Goal: Information Seeking & Learning: Learn about a topic

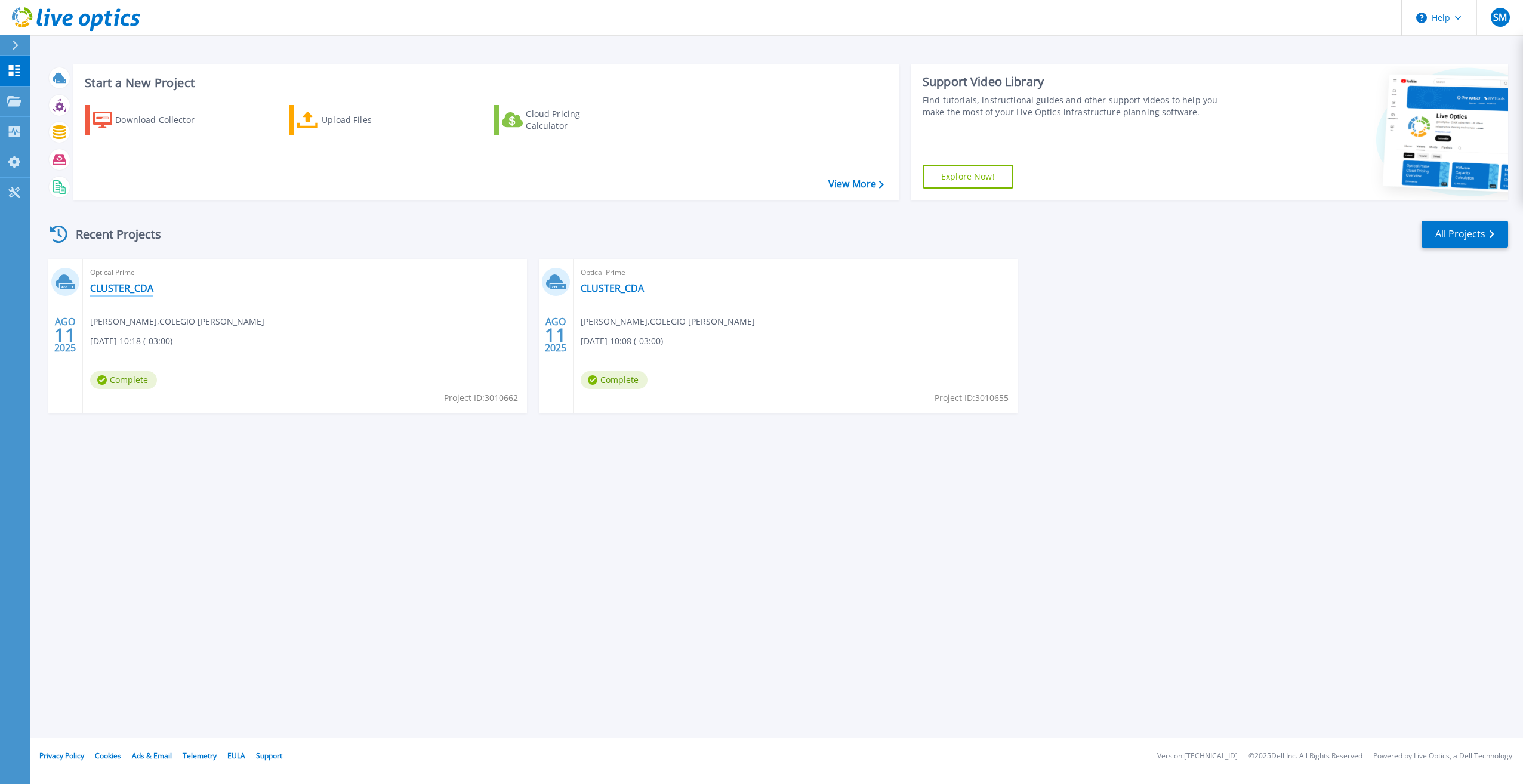
click at [105, 288] on link "CLUSTER_CDA" at bounding box center [121, 288] width 63 height 12
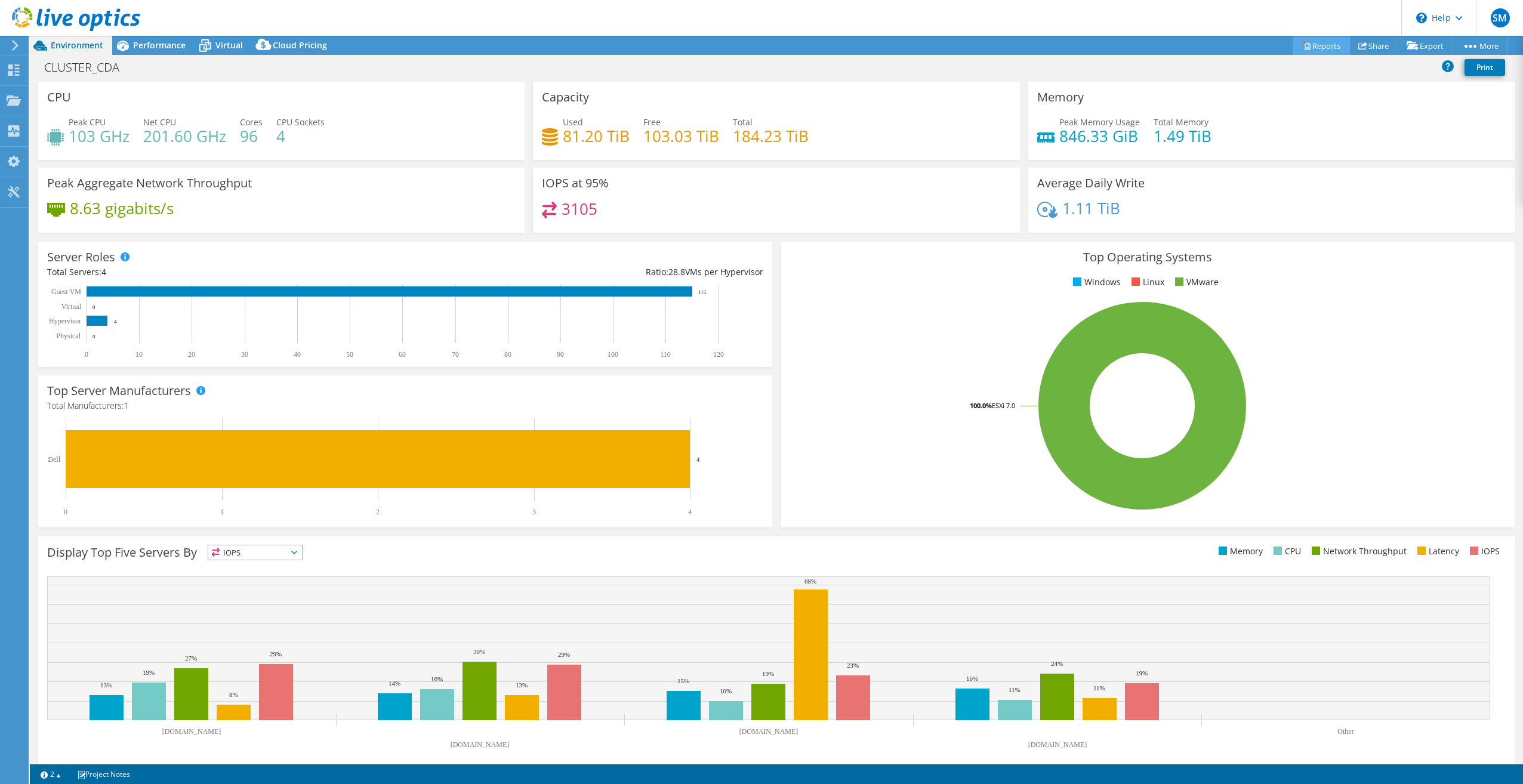
click at [1318, 43] on link "Reports" at bounding box center [1320, 46] width 57 height 18
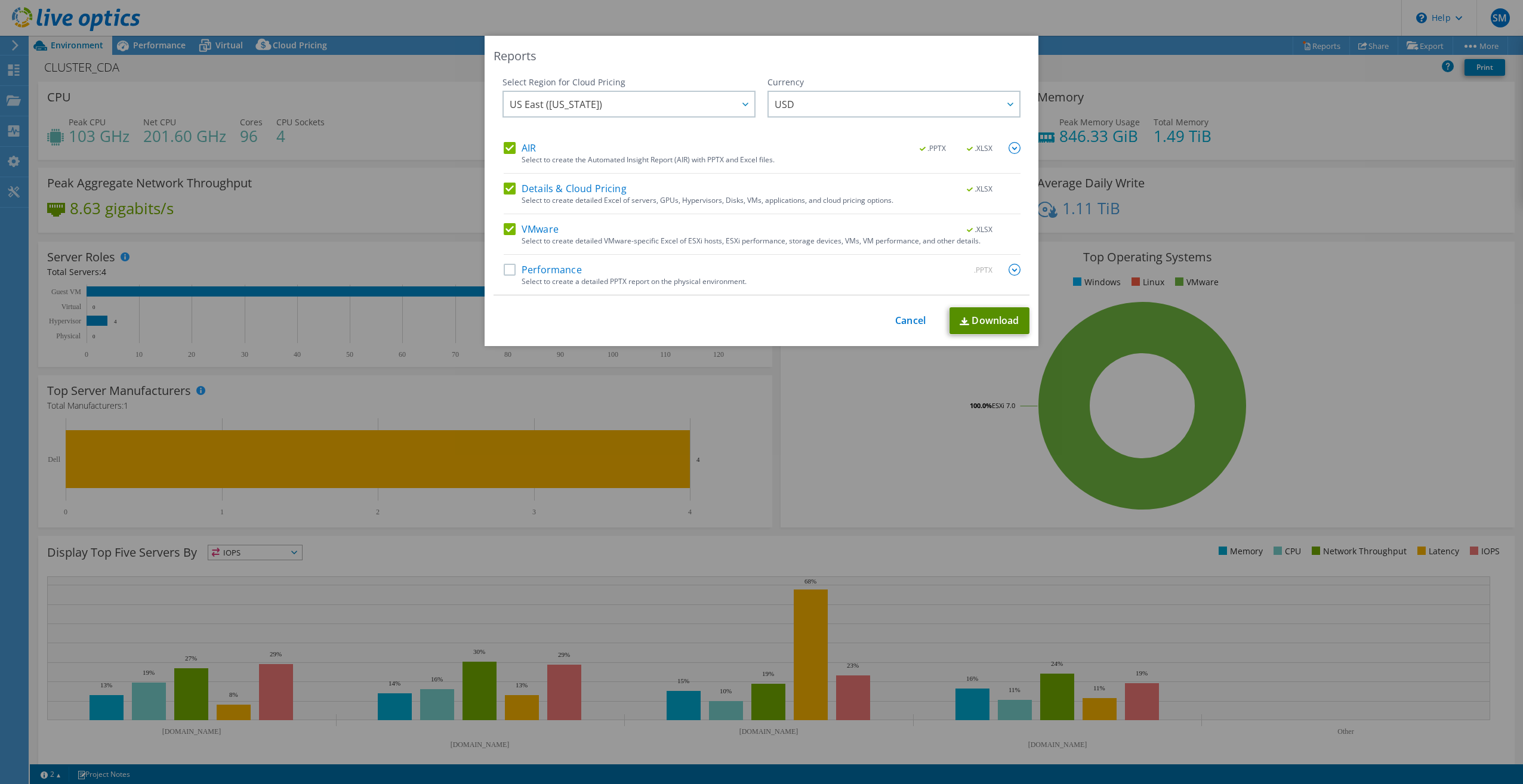
drag, startPoint x: 980, startPoint y: 321, endPoint x: 981, endPoint y: 327, distance: 6.1
click at [981, 322] on link "Download" at bounding box center [989, 321] width 80 height 27
click at [899, 41] on div "Reports Select Region for Cloud Pricing Asia Pacific (Hong Kong) Asia Pacific (…" at bounding box center [761, 191] width 554 height 310
drag, startPoint x: 901, startPoint y: 320, endPoint x: 899, endPoint y: 330, distance: 10.2
click at [901, 320] on link "Cancel" at bounding box center [910, 321] width 30 height 11
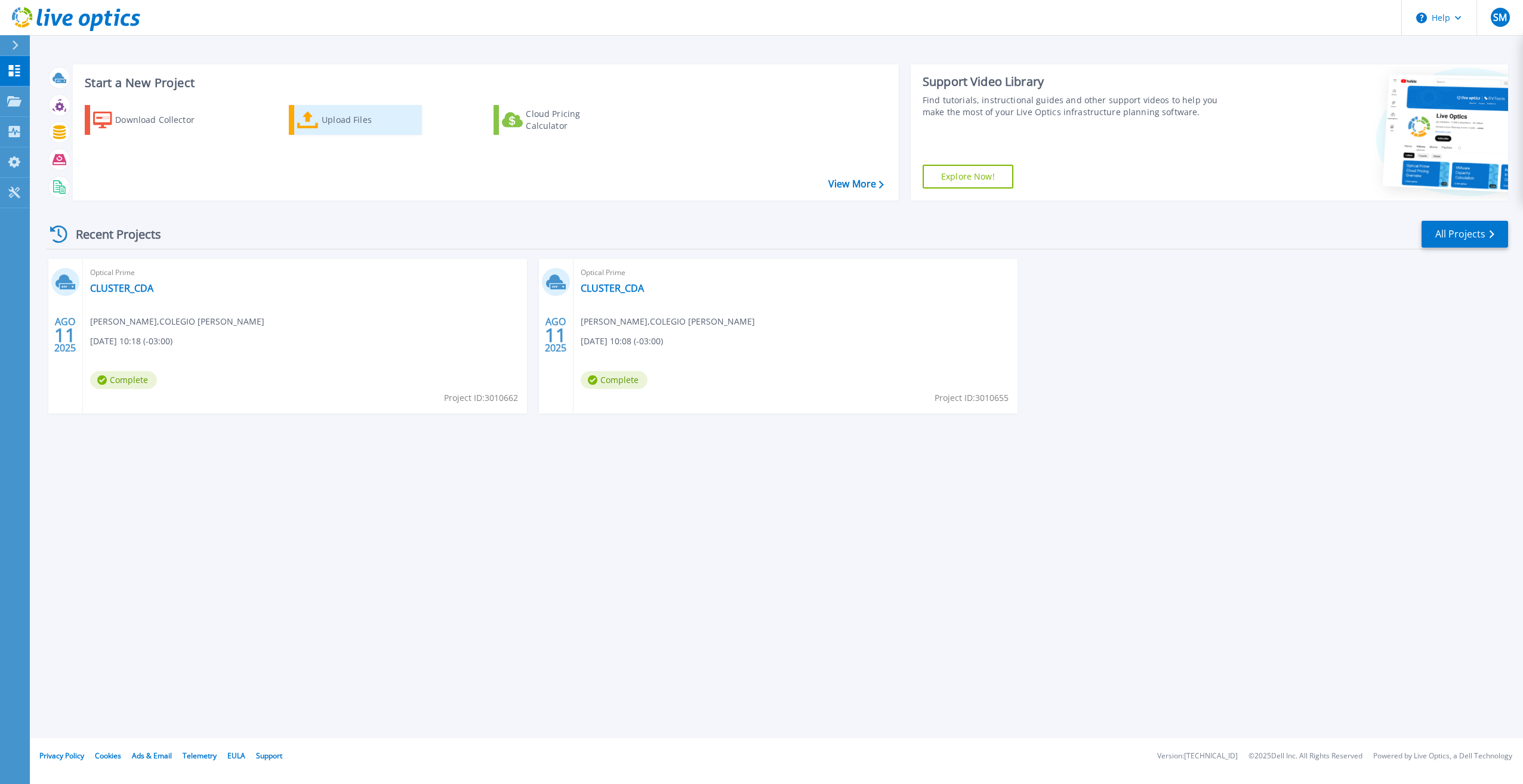
click at [355, 127] on div "Upload Files" at bounding box center [370, 120] width 96 height 24
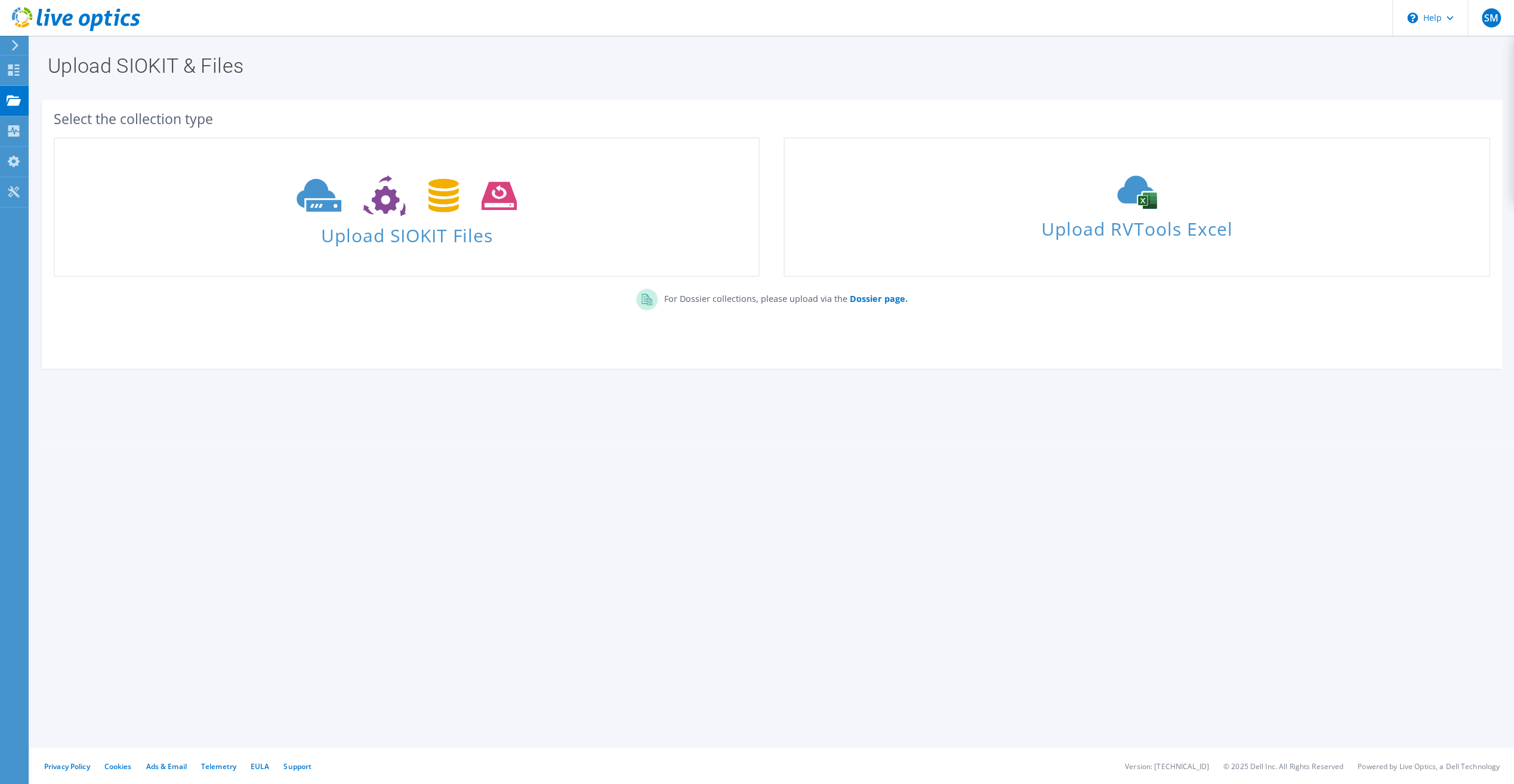
click at [767, 686] on div "Upload SIOKIT & Files Select the collection type Upload SIOKIT Files Dossier pa…" at bounding box center [772, 410] width 1484 height 748
click at [793, 616] on div "Upload SIOKIT & Files Select the collection type Upload SIOKIT Files Dossier pa…" at bounding box center [772, 410] width 1484 height 748
click at [14, 68] on use at bounding box center [14, 69] width 11 height 11
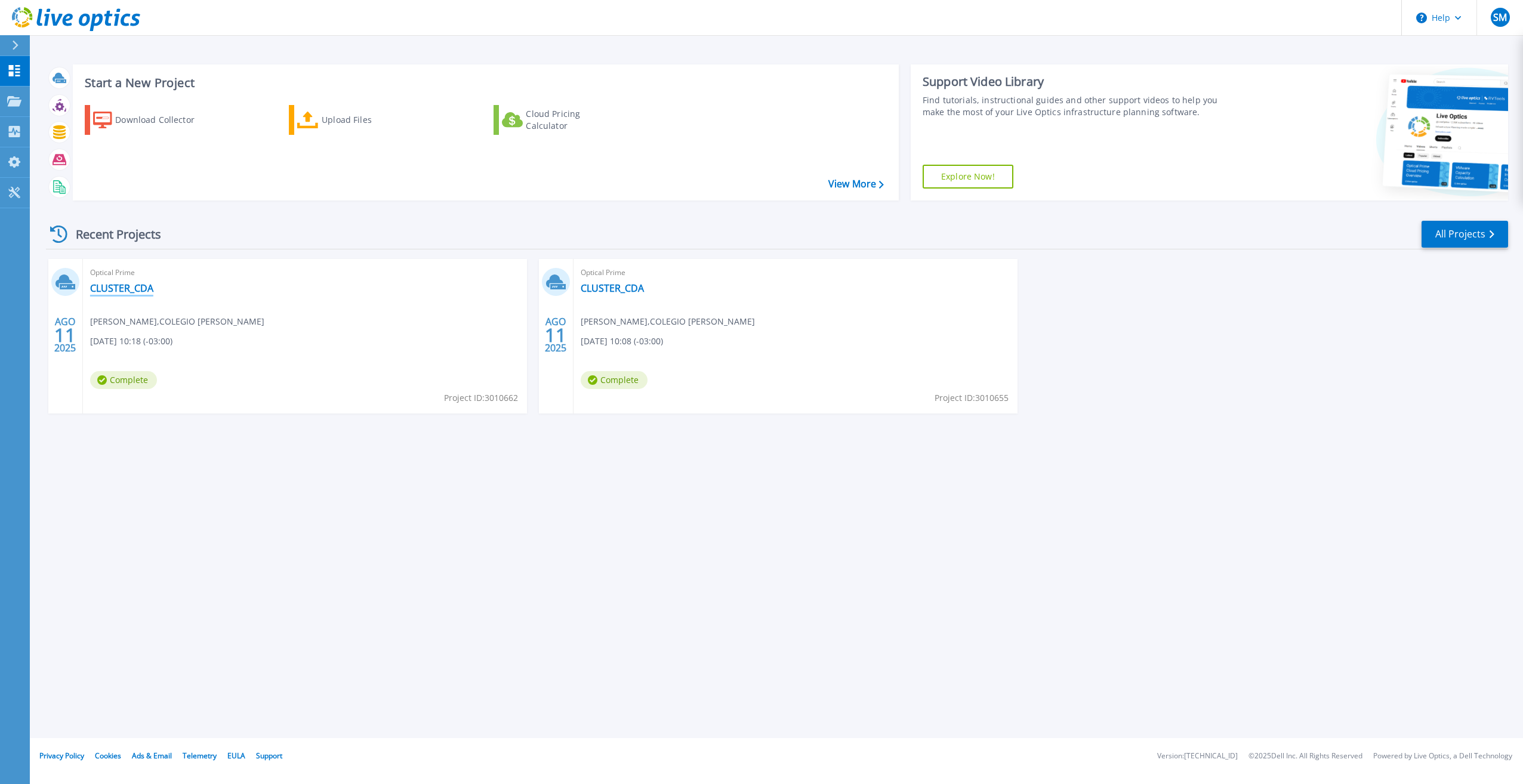
click at [108, 286] on link "CLUSTER_CDA" at bounding box center [121, 288] width 63 height 12
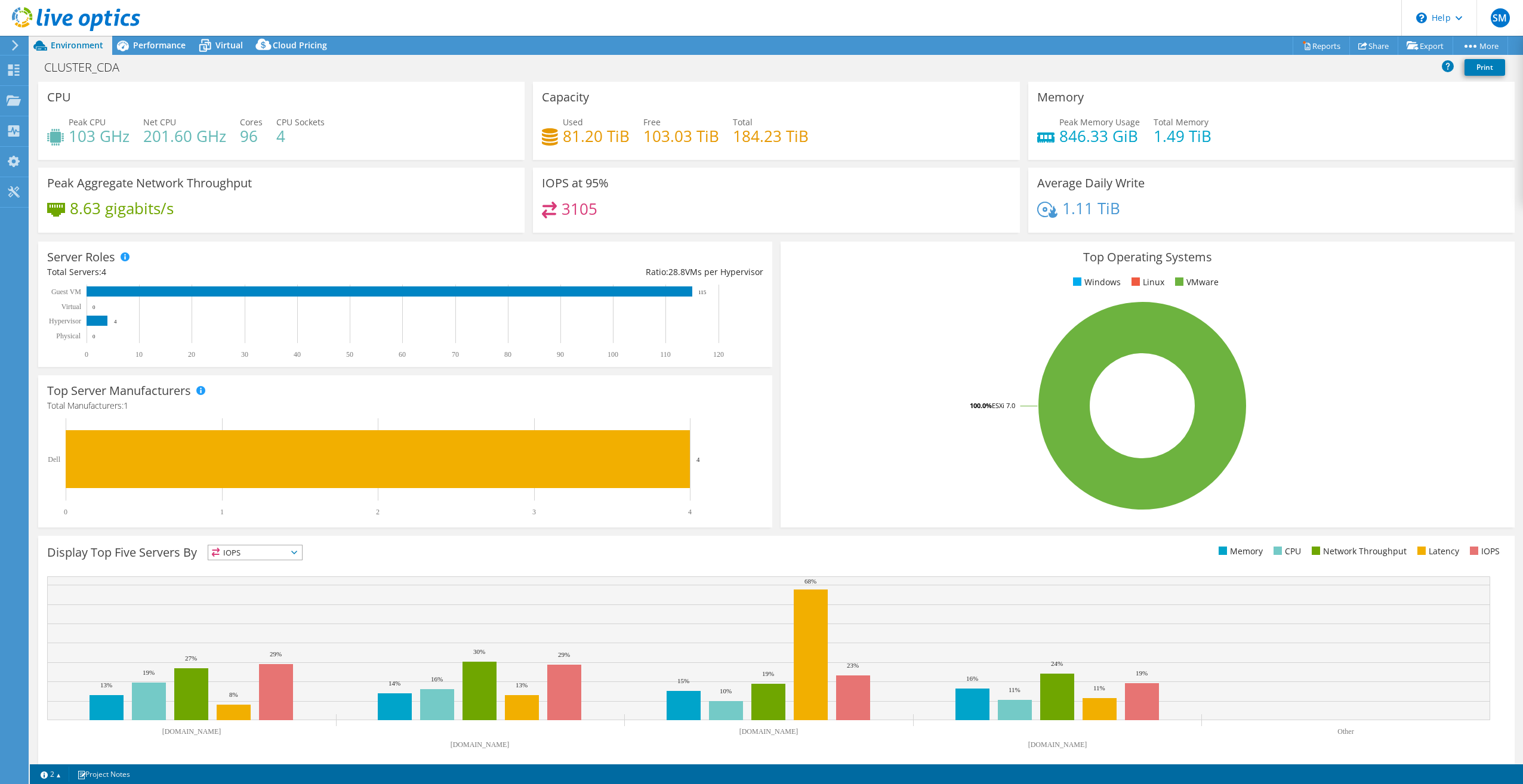
scroll to position [12, 0]
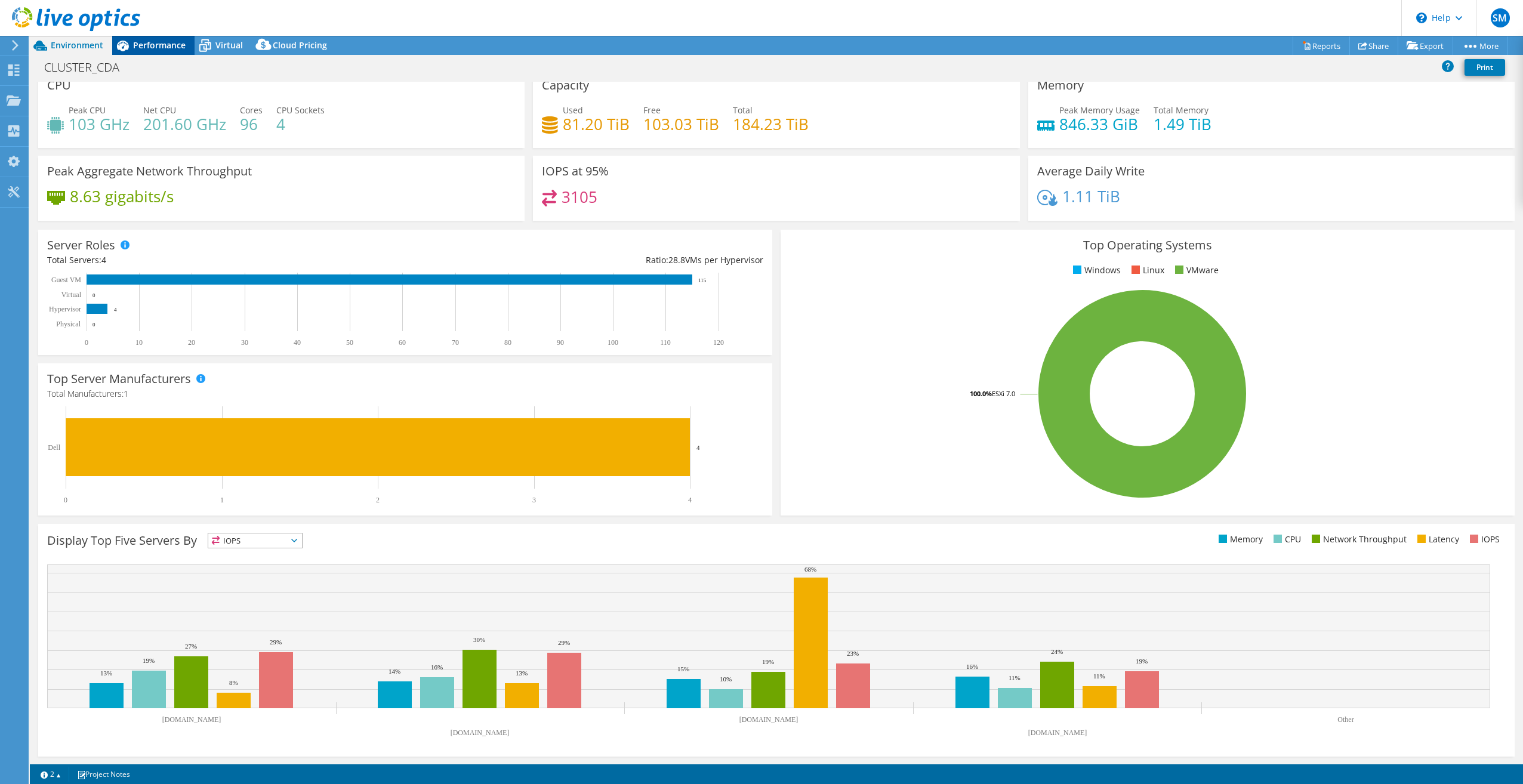
click at [156, 50] on span "Performance" at bounding box center [159, 45] width 52 height 11
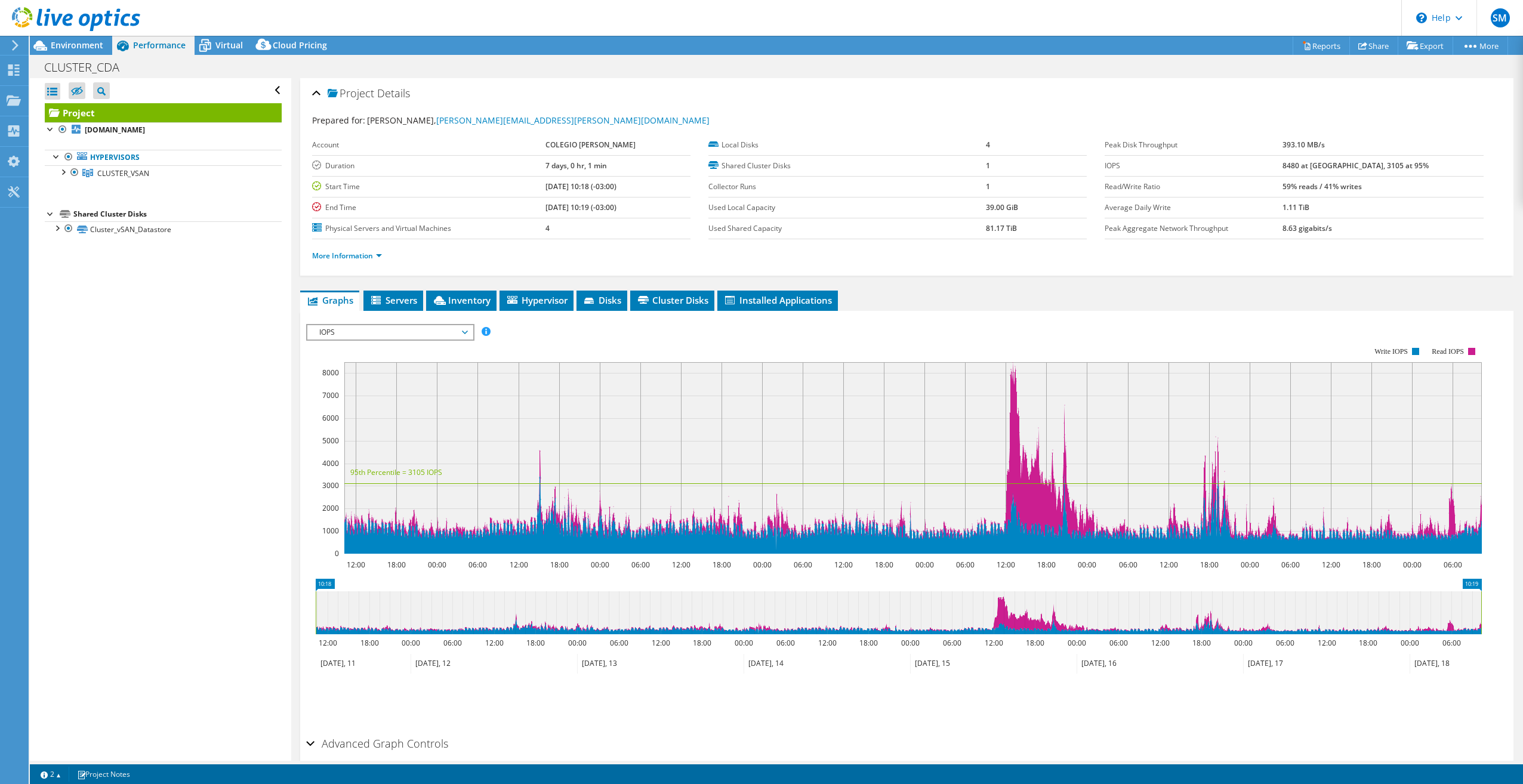
scroll to position [0, 0]
click at [11, 69] on icon at bounding box center [14, 69] width 14 height 11
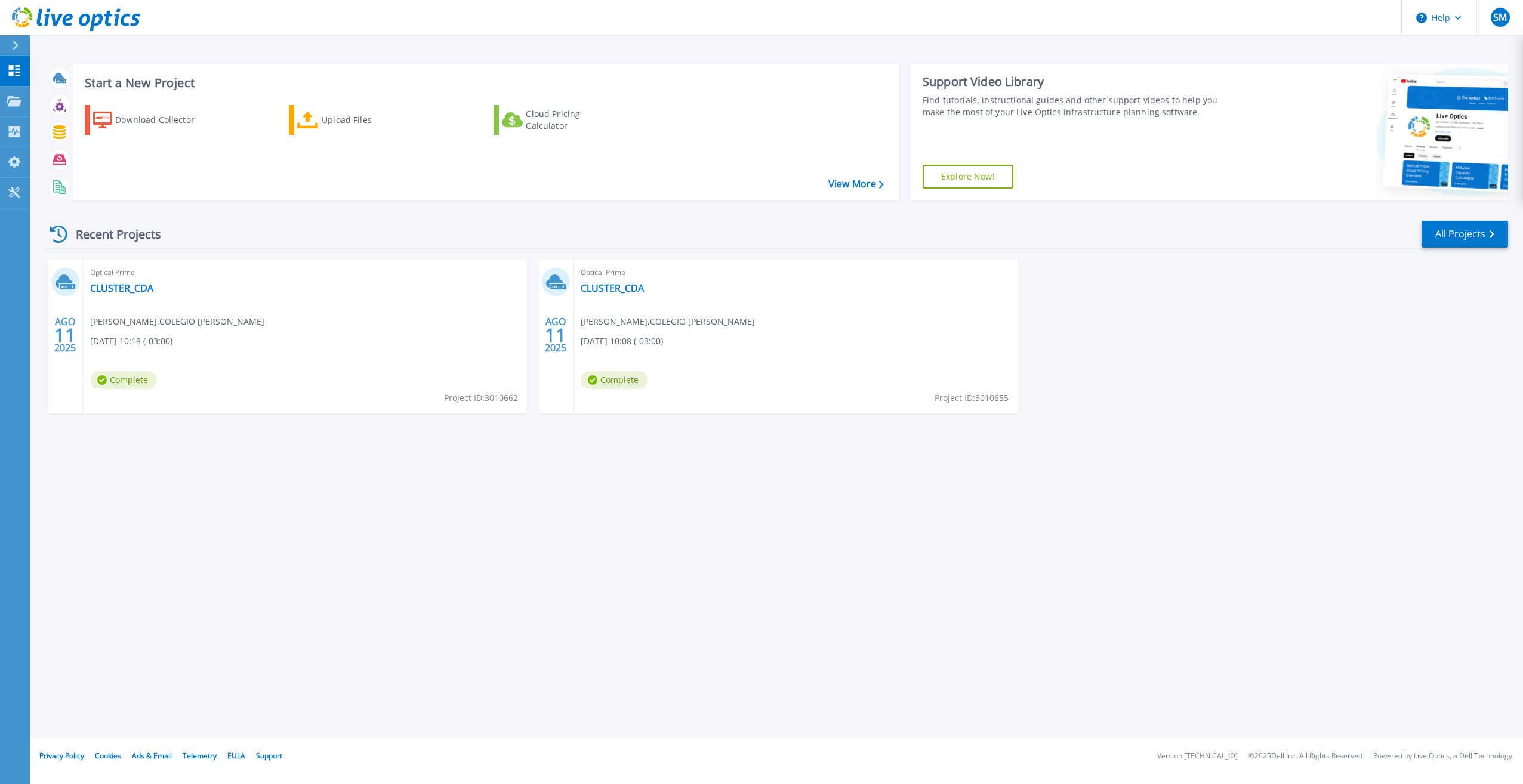
click at [985, 389] on div "Optical Prime CLUSTER_CDA [PERSON_NAME] , COLEGIO [PERSON_NAME] [DATE] 10:08 (-…" at bounding box center [795, 336] width 444 height 155
click at [520, 273] on span "Optical Prime" at bounding box center [304, 273] width 429 height 13
click at [601, 289] on link "CLUSTER_CDA" at bounding box center [612, 288] width 63 height 12
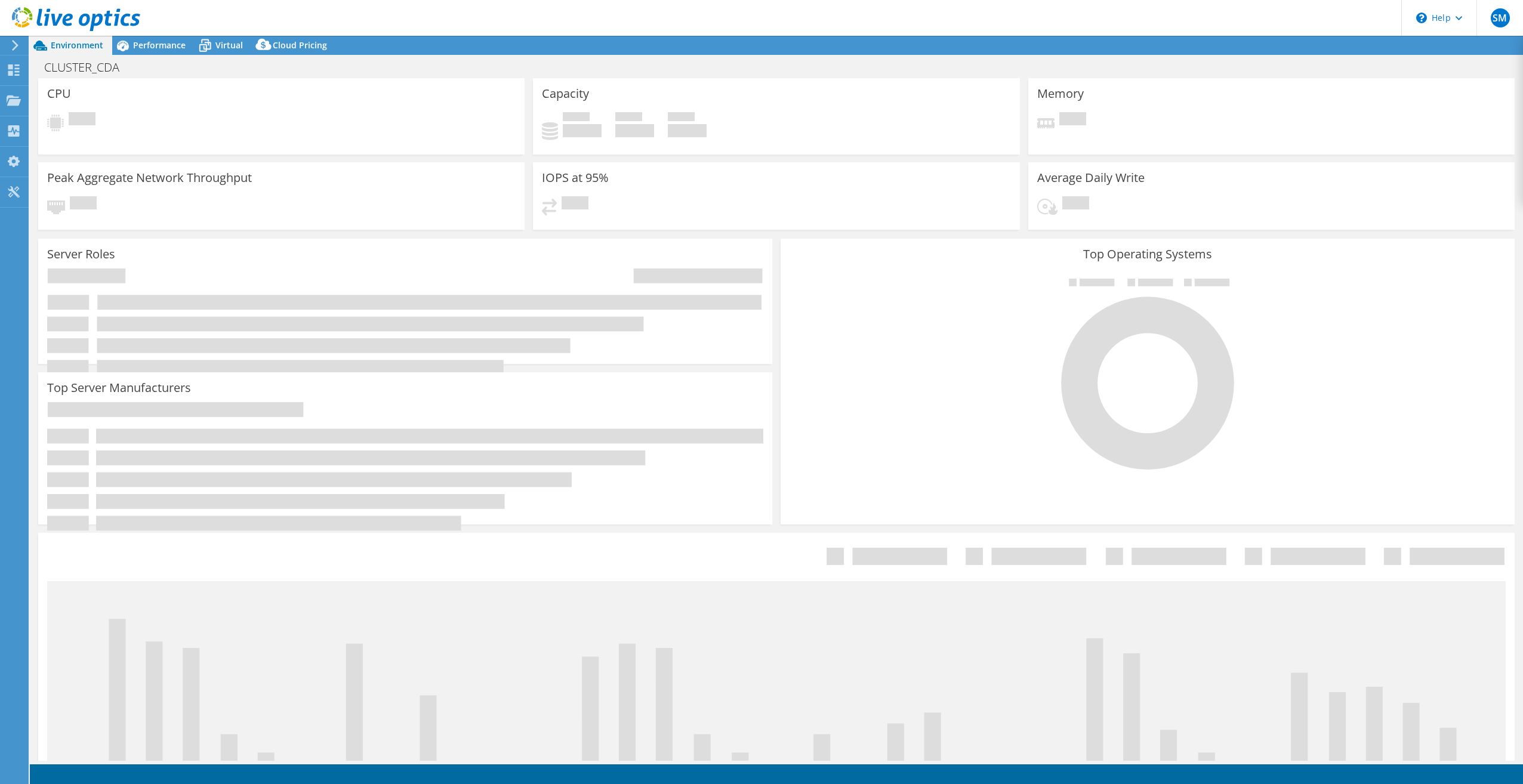
select select "USD"
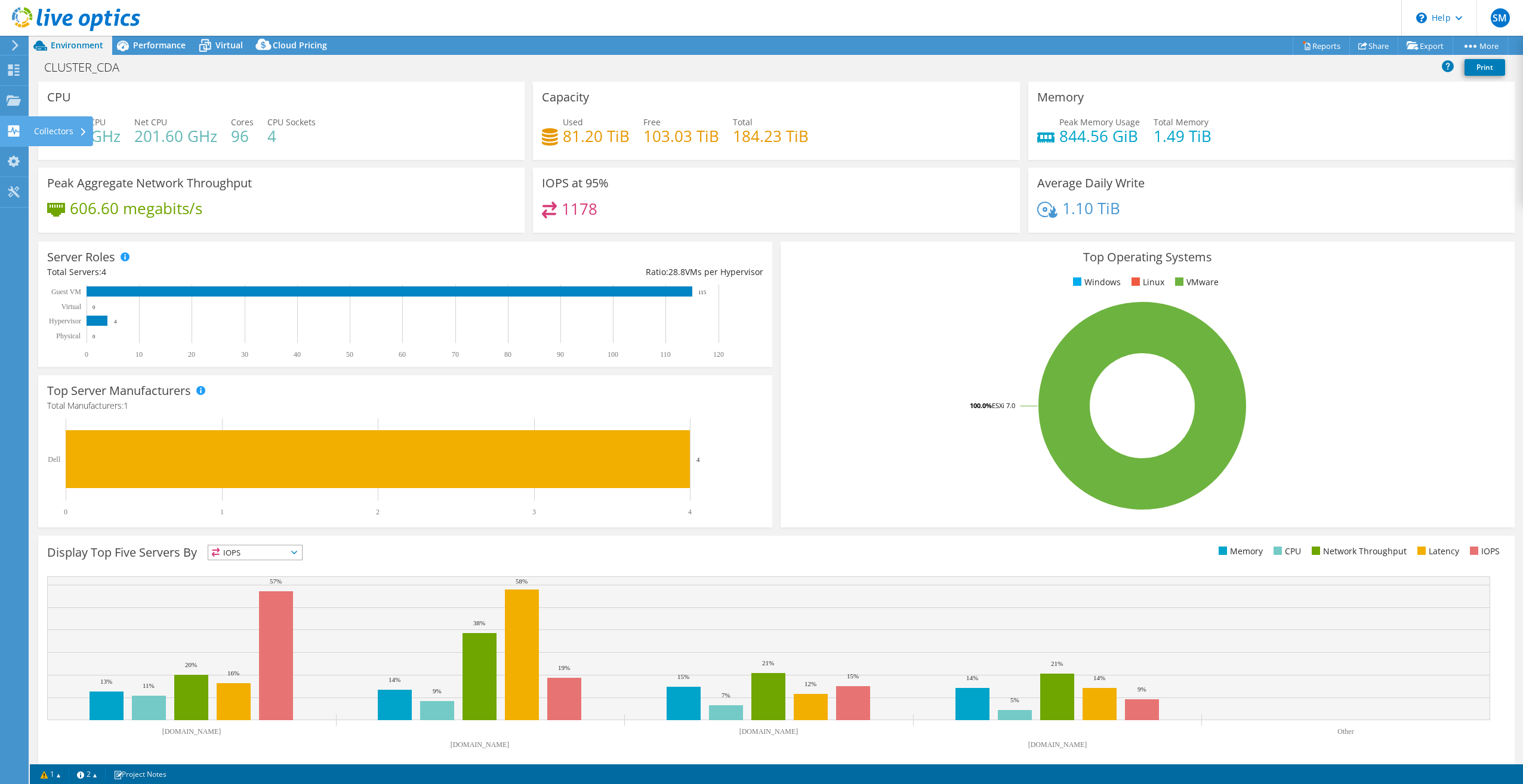
click at [9, 136] on use at bounding box center [14, 130] width 11 height 11
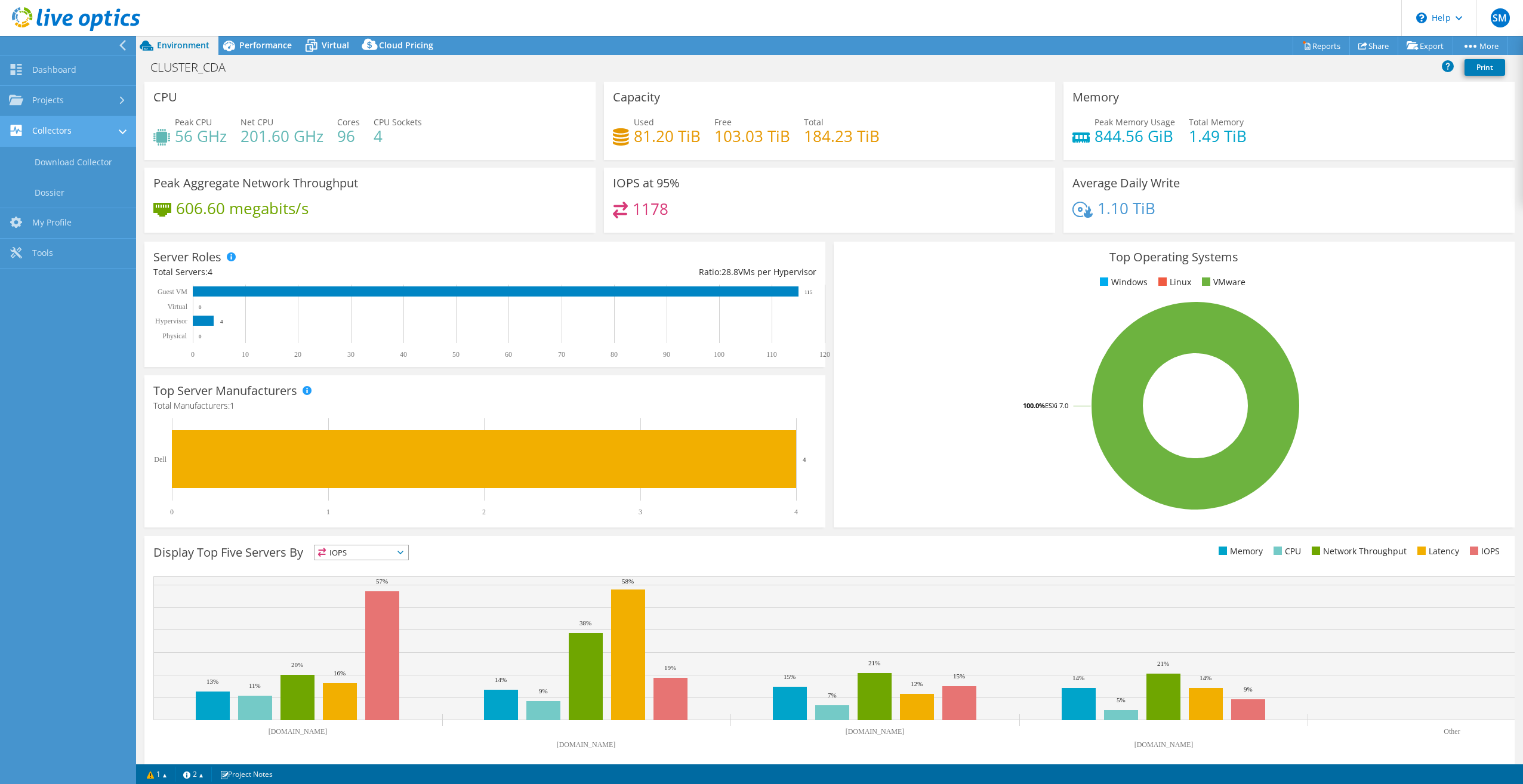
click at [47, 131] on link "Collectors" at bounding box center [68, 131] width 136 height 30
click at [112, 137] on link "Collectors" at bounding box center [68, 131] width 136 height 30
click at [79, 69] on link "Dashboard" at bounding box center [68, 71] width 136 height 30
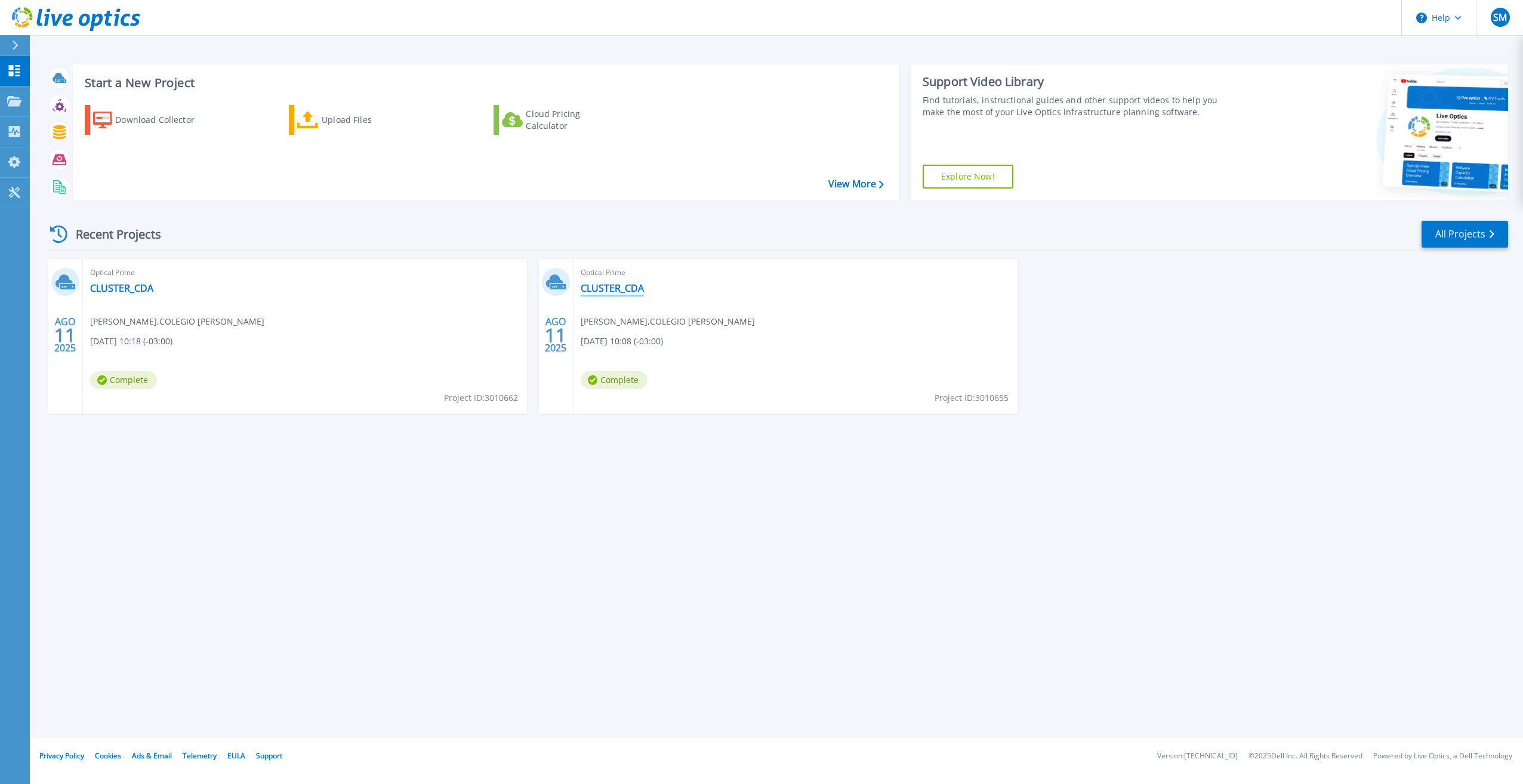
click at [601, 290] on link "CLUSTER_CDA" at bounding box center [612, 288] width 63 height 12
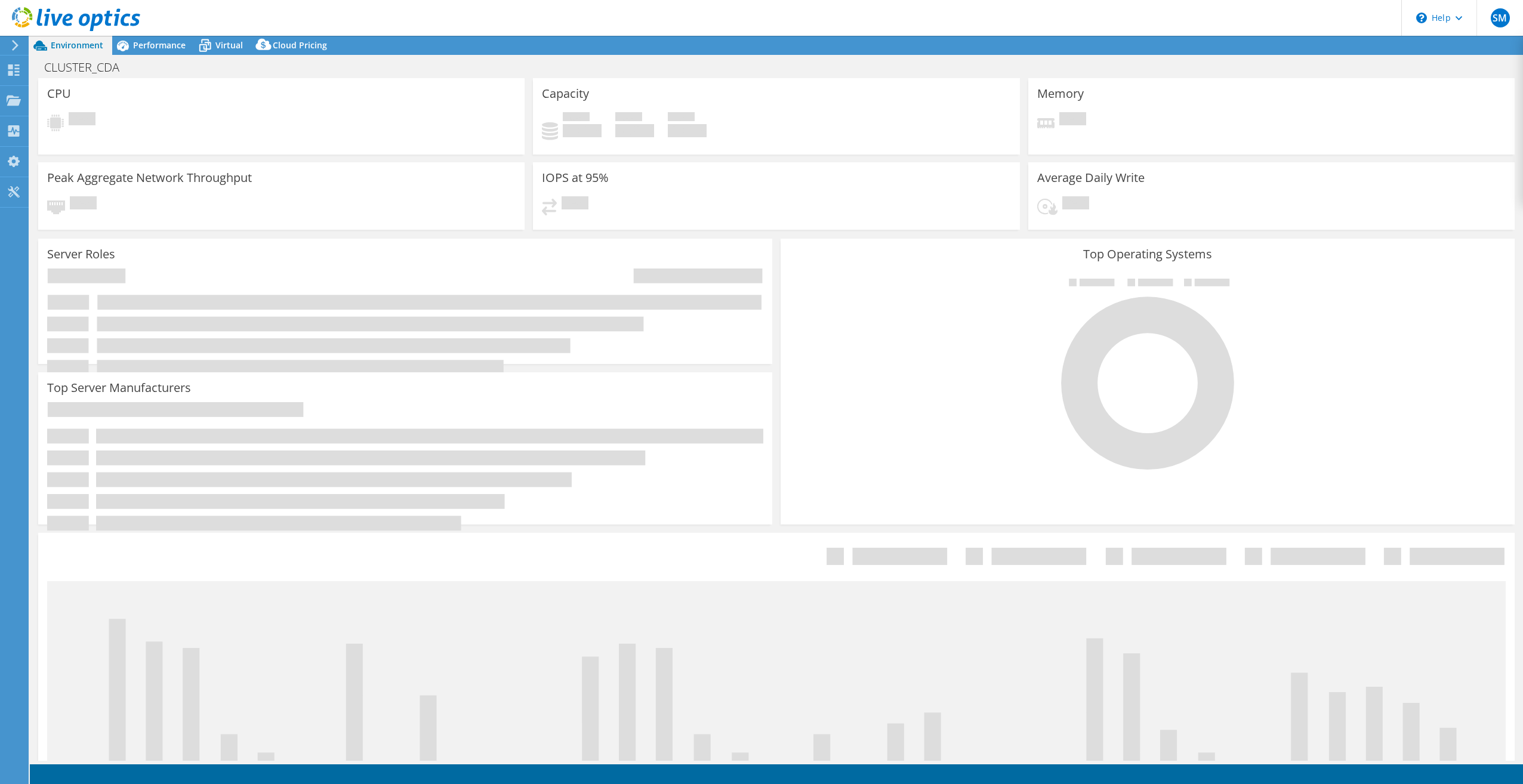
select select "USD"
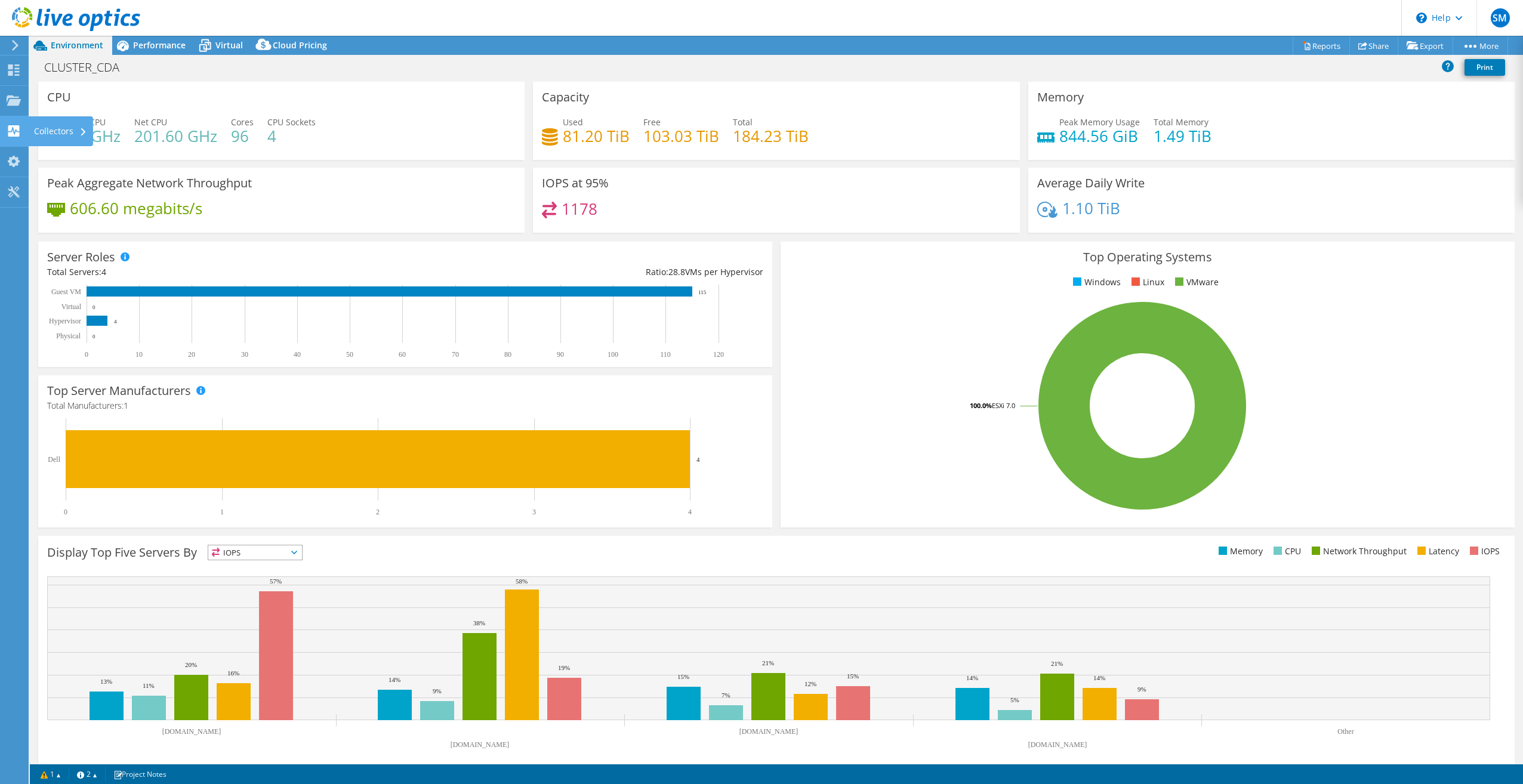
click at [64, 131] on div "Collectors" at bounding box center [60, 131] width 65 height 30
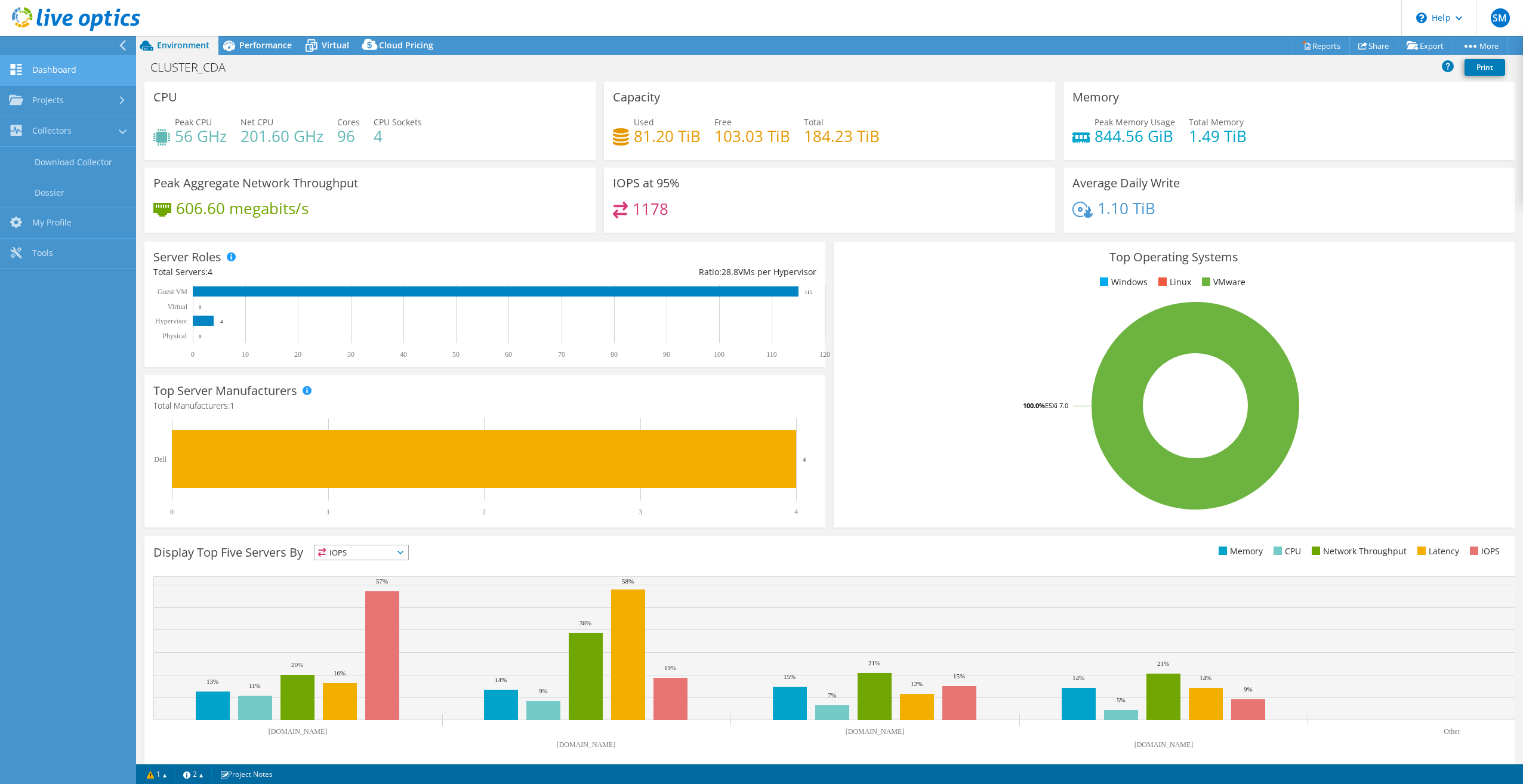
click at [63, 83] on link "Dashboard" at bounding box center [68, 71] width 136 height 30
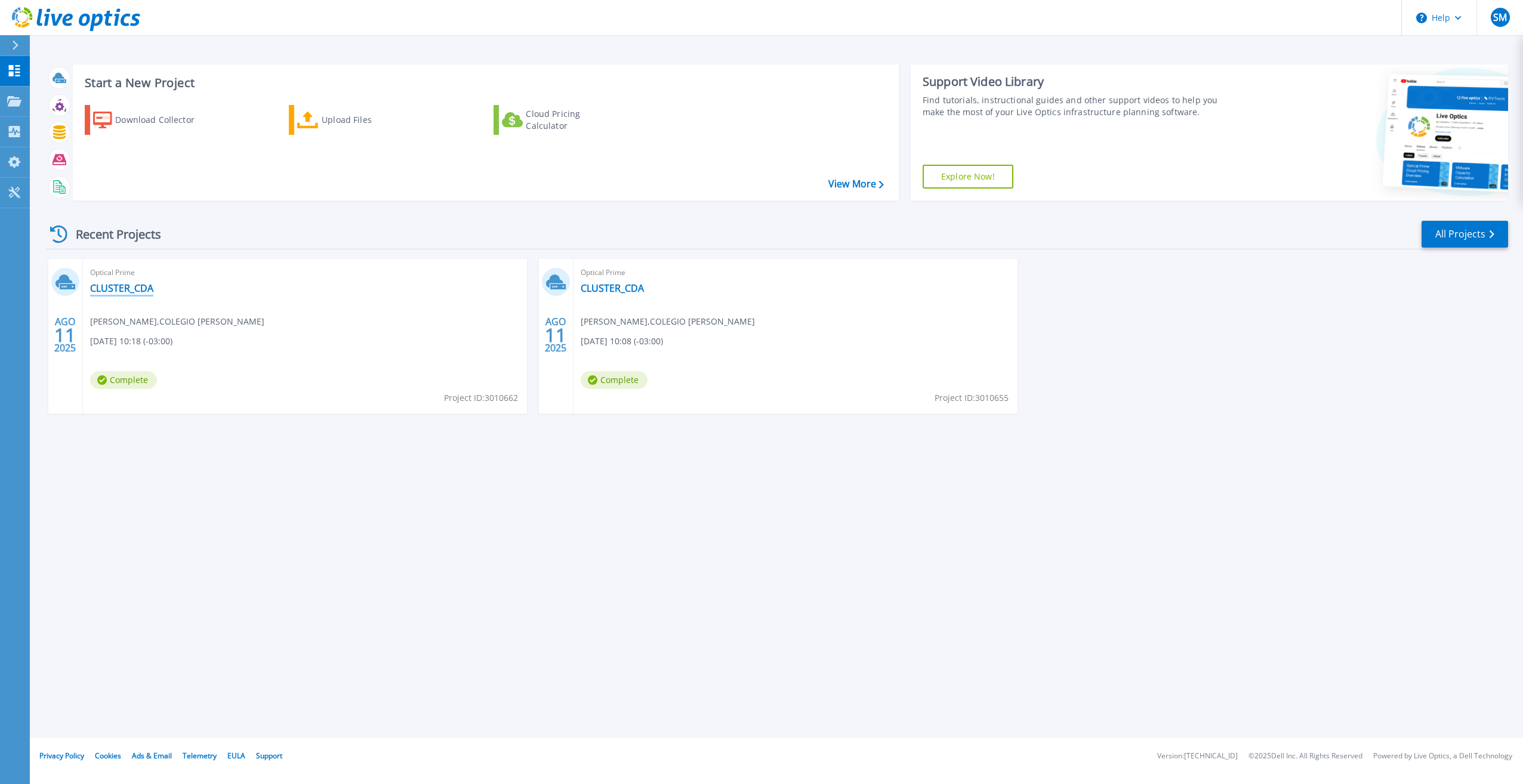
click at [127, 285] on link "CLUSTER_CDA" at bounding box center [121, 288] width 63 height 12
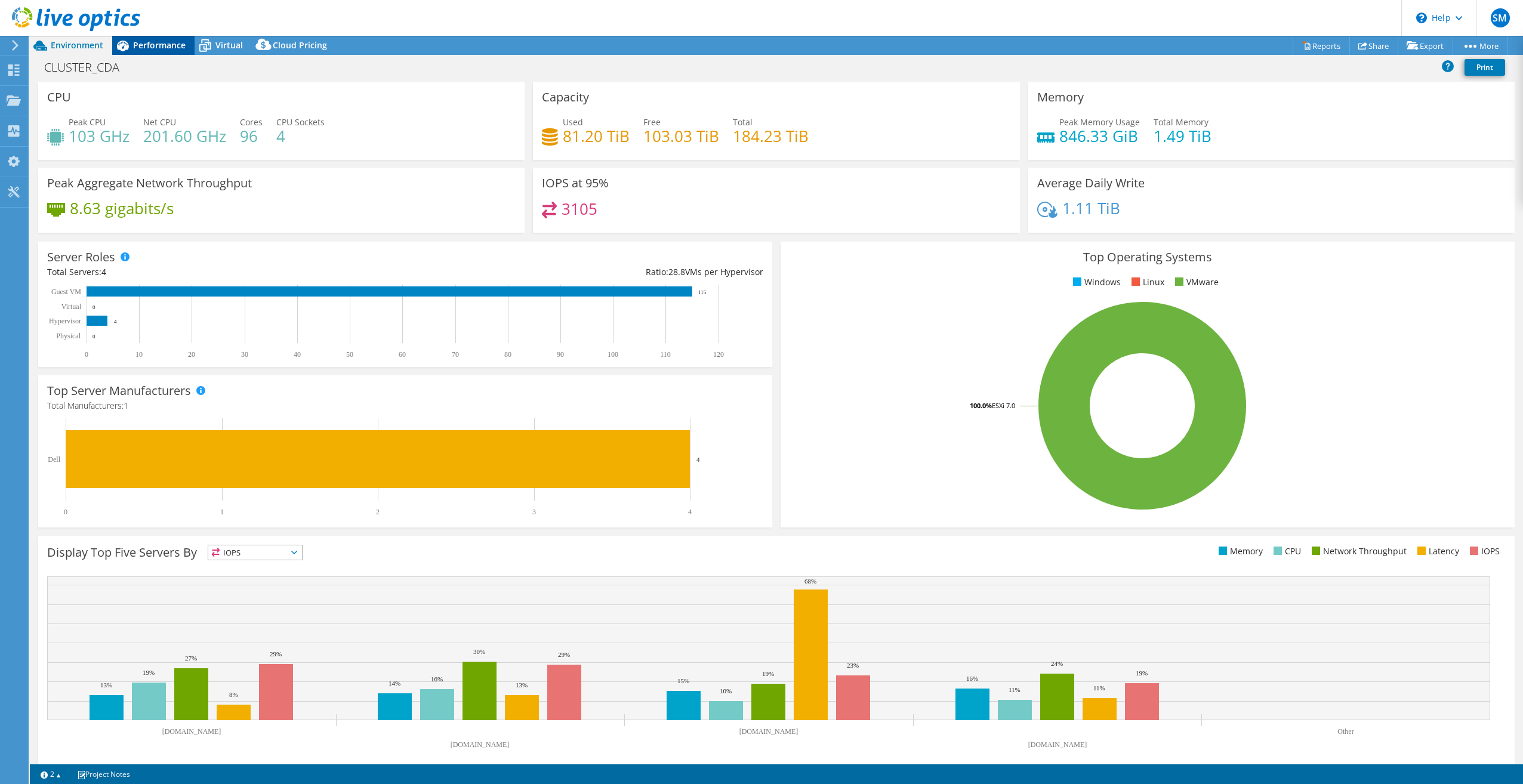
click at [140, 47] on span "Performance" at bounding box center [159, 45] width 52 height 11
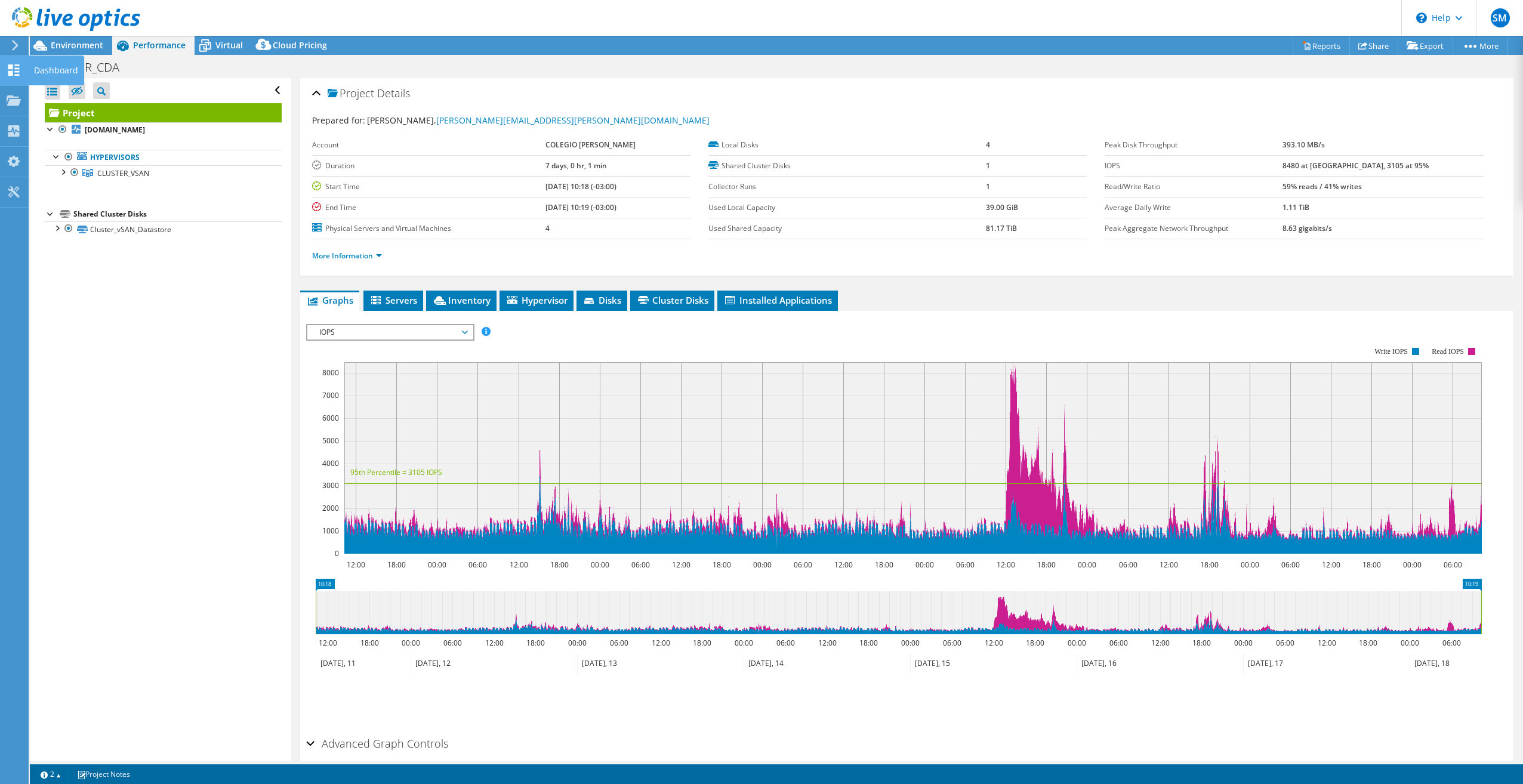
click at [11, 69] on use at bounding box center [14, 69] width 11 height 11
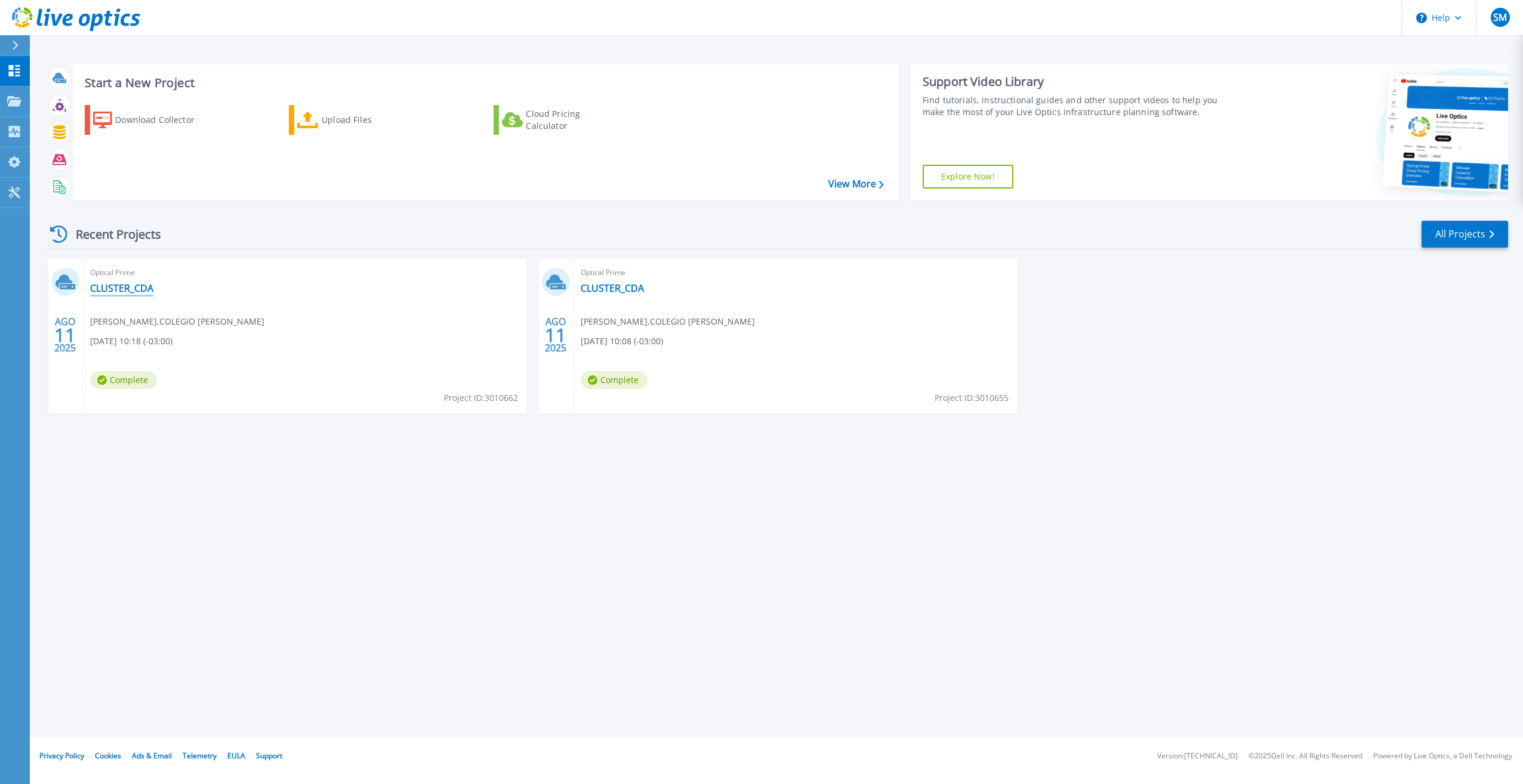
click at [115, 286] on link "CLUSTER_CDA" at bounding box center [121, 288] width 63 height 12
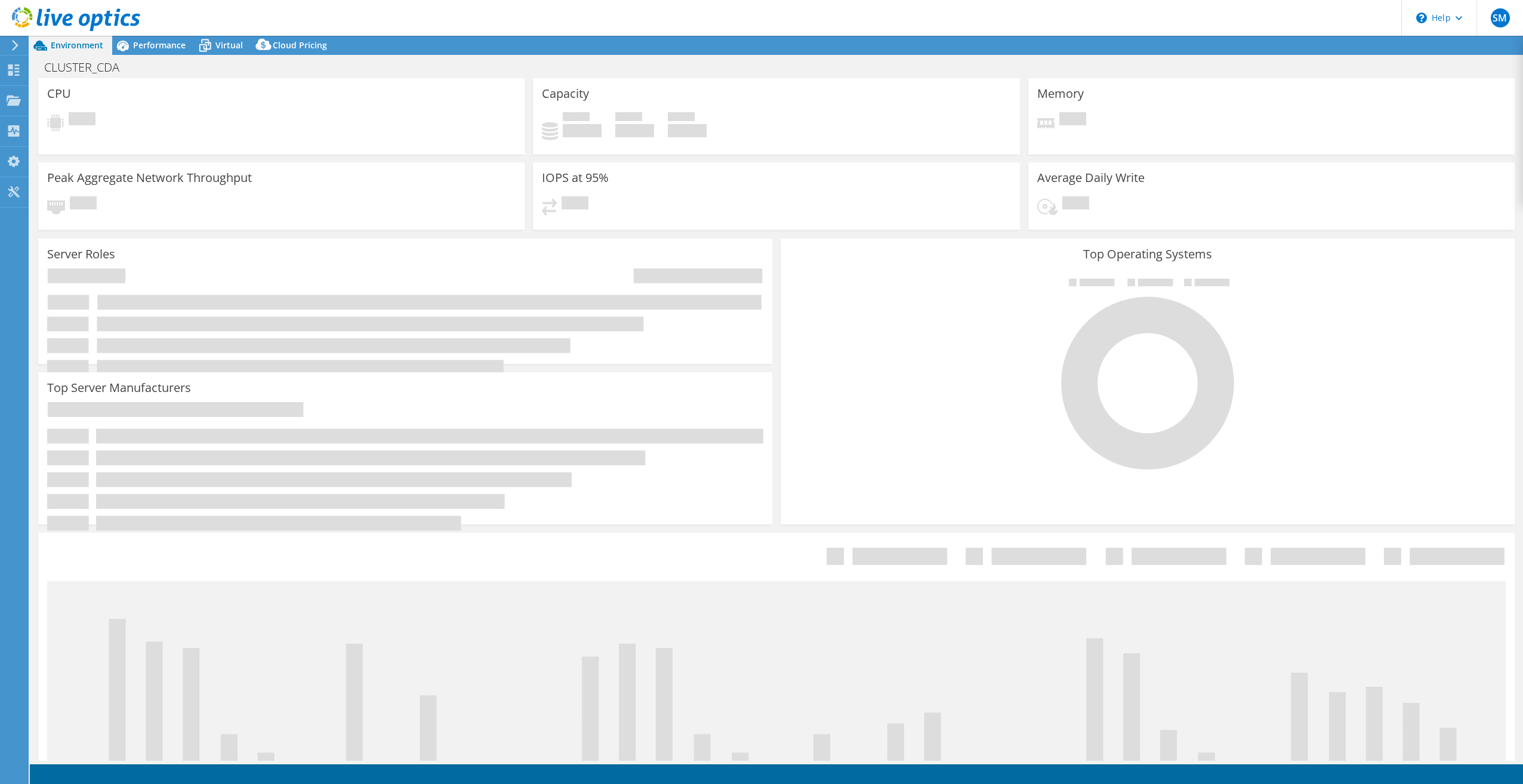
select select "USD"
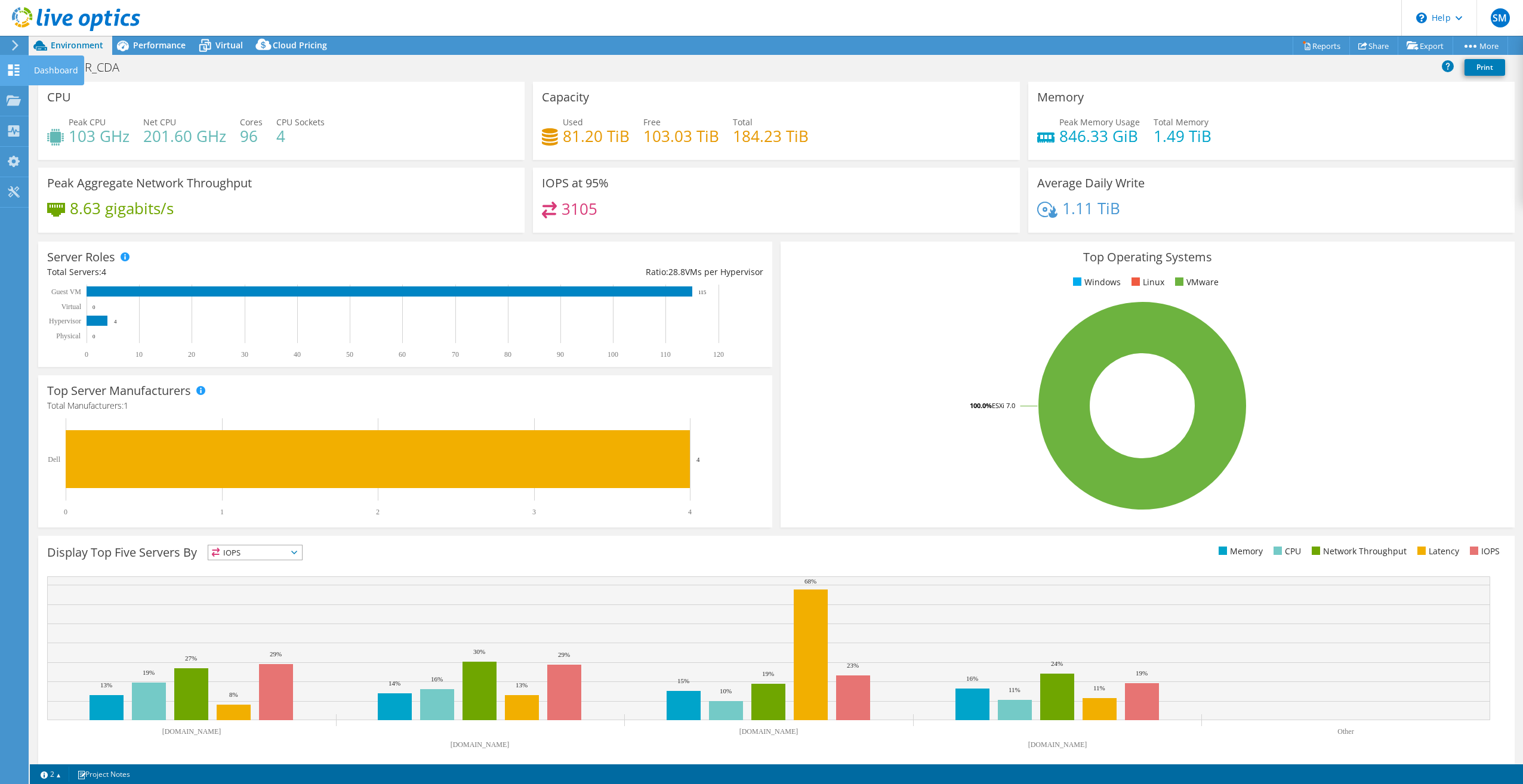
click at [14, 70] on icon at bounding box center [14, 69] width 14 height 11
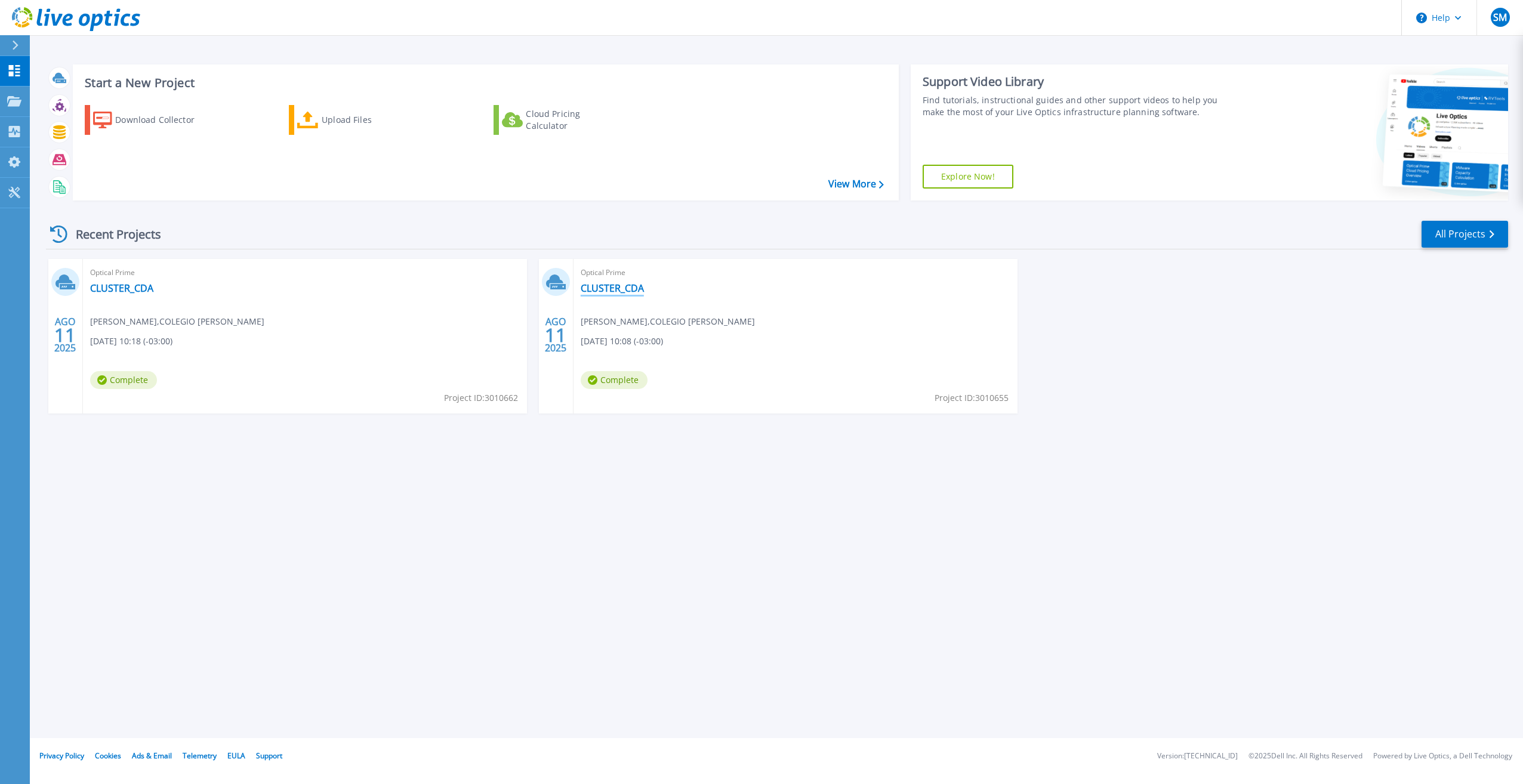
click at [620, 283] on link "CLUSTER_CDA" at bounding box center [612, 288] width 63 height 12
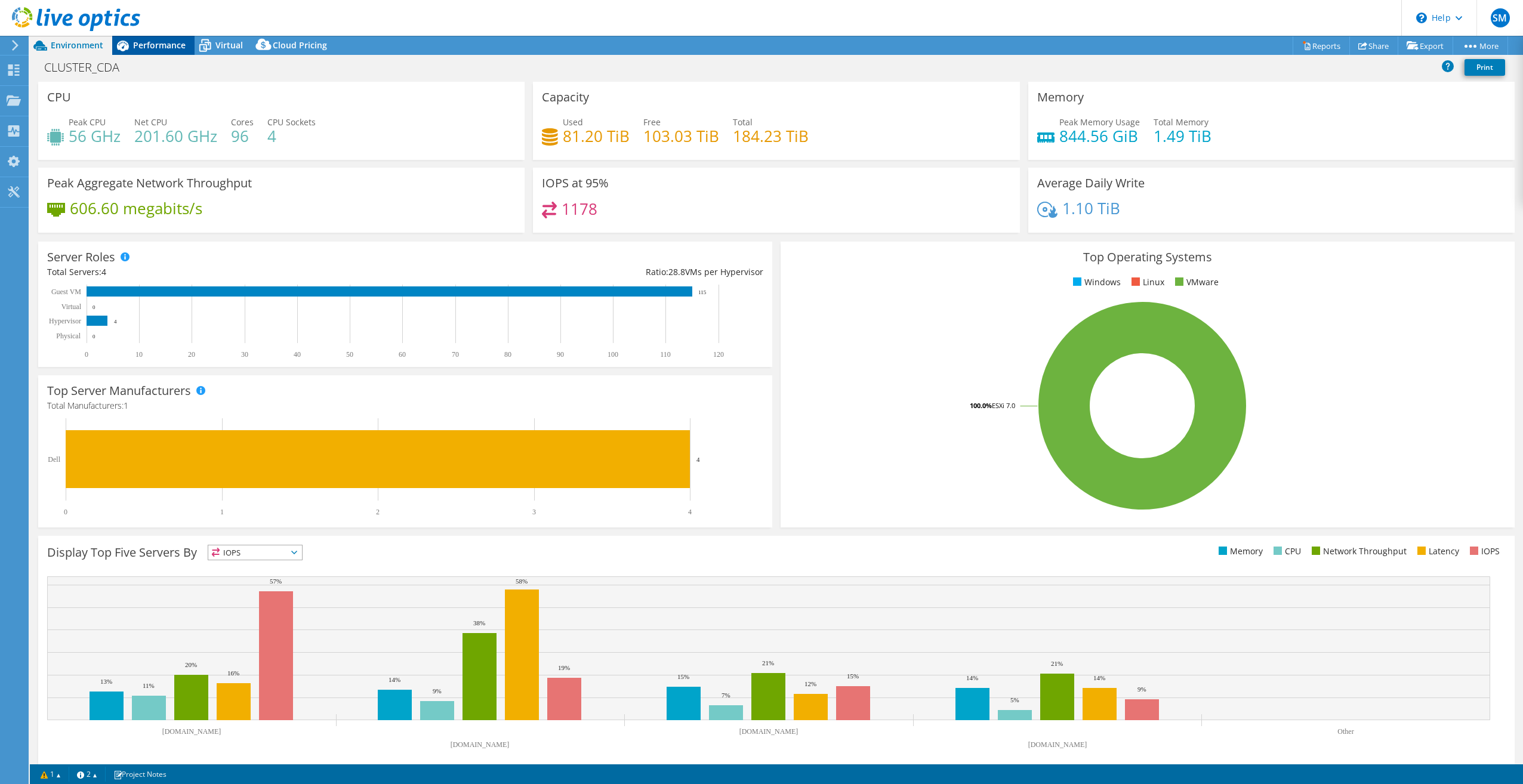
click at [167, 49] on span "Performance" at bounding box center [159, 45] width 52 height 11
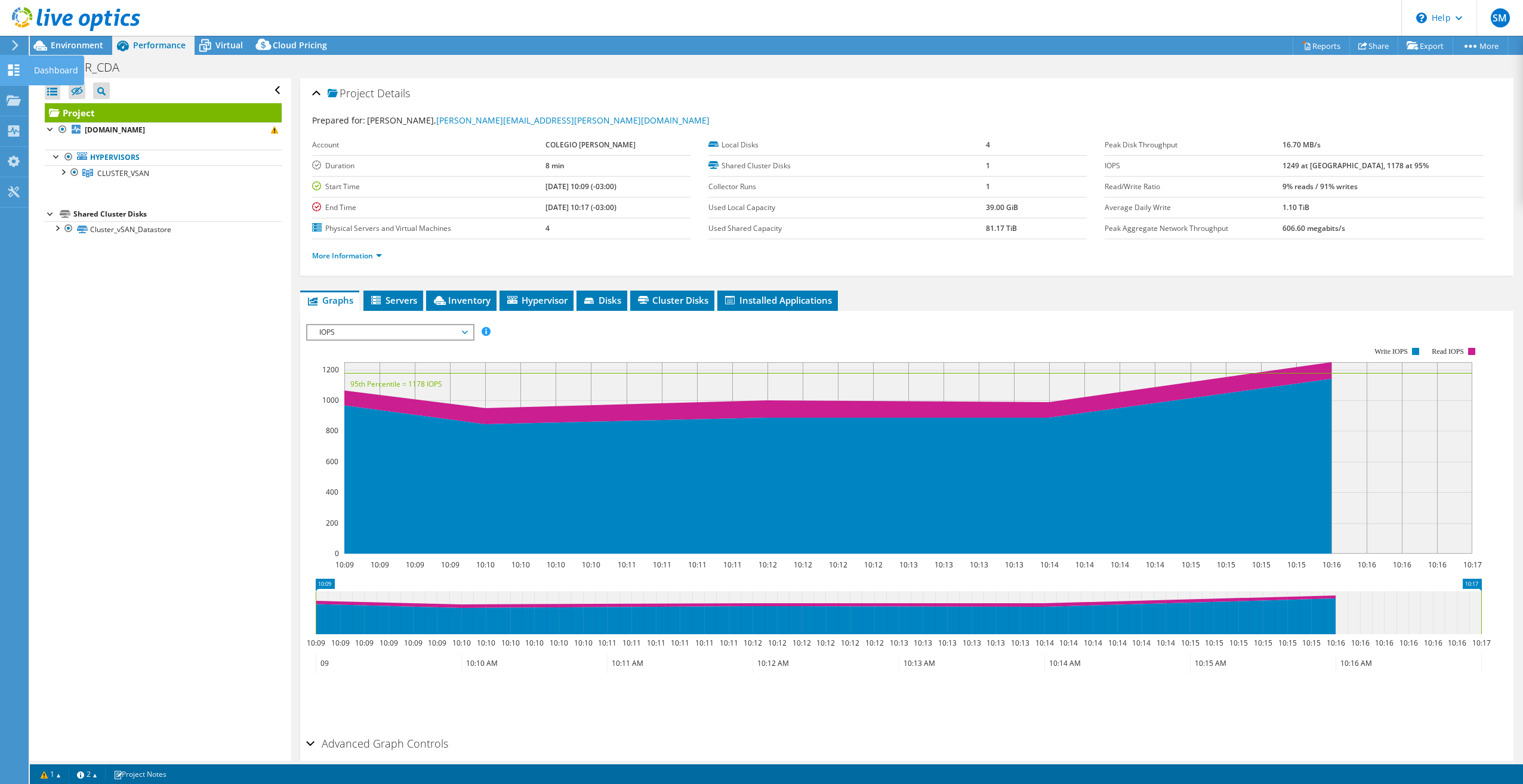
click at [10, 70] on icon at bounding box center [14, 69] width 14 height 11
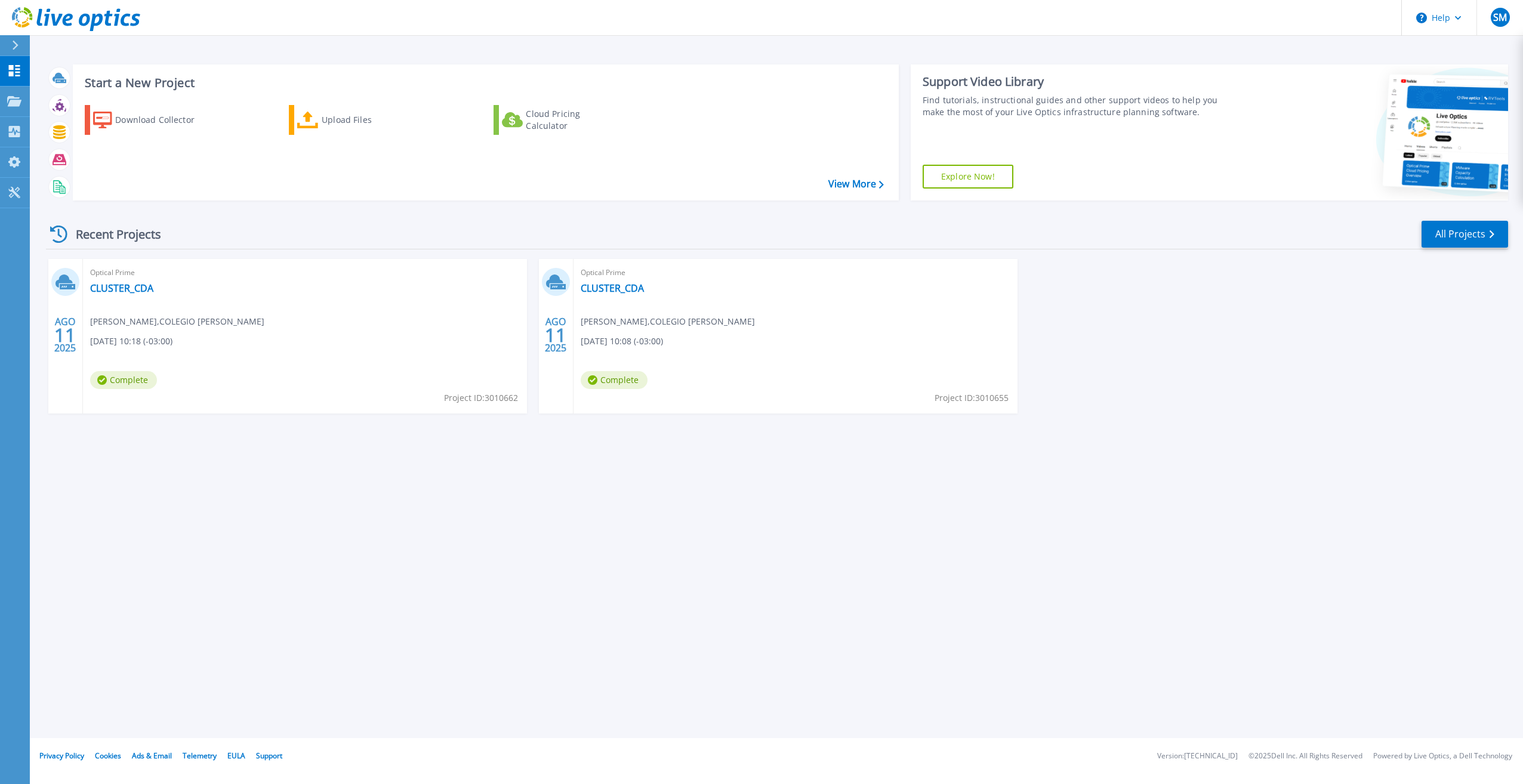
click at [485, 395] on span "Project ID: 3010662" at bounding box center [481, 398] width 74 height 13
drag, startPoint x: 441, startPoint y: 399, endPoint x: 519, endPoint y: 395, distance: 78.1
click at [519, 395] on div "Optical Prime CLUSTER_CDA [PERSON_NAME] , COLEGIO [PERSON_NAME] [DATE] 10:18 (-…" at bounding box center [305, 336] width 444 height 155
drag, startPoint x: 520, startPoint y: 393, endPoint x: 473, endPoint y: 401, distance: 47.7
click at [473, 401] on div "Optical Prime CLUSTER_CDA [PERSON_NAME] , COLEGIO [PERSON_NAME] [DATE] 10:18 (-…" at bounding box center [305, 336] width 444 height 155
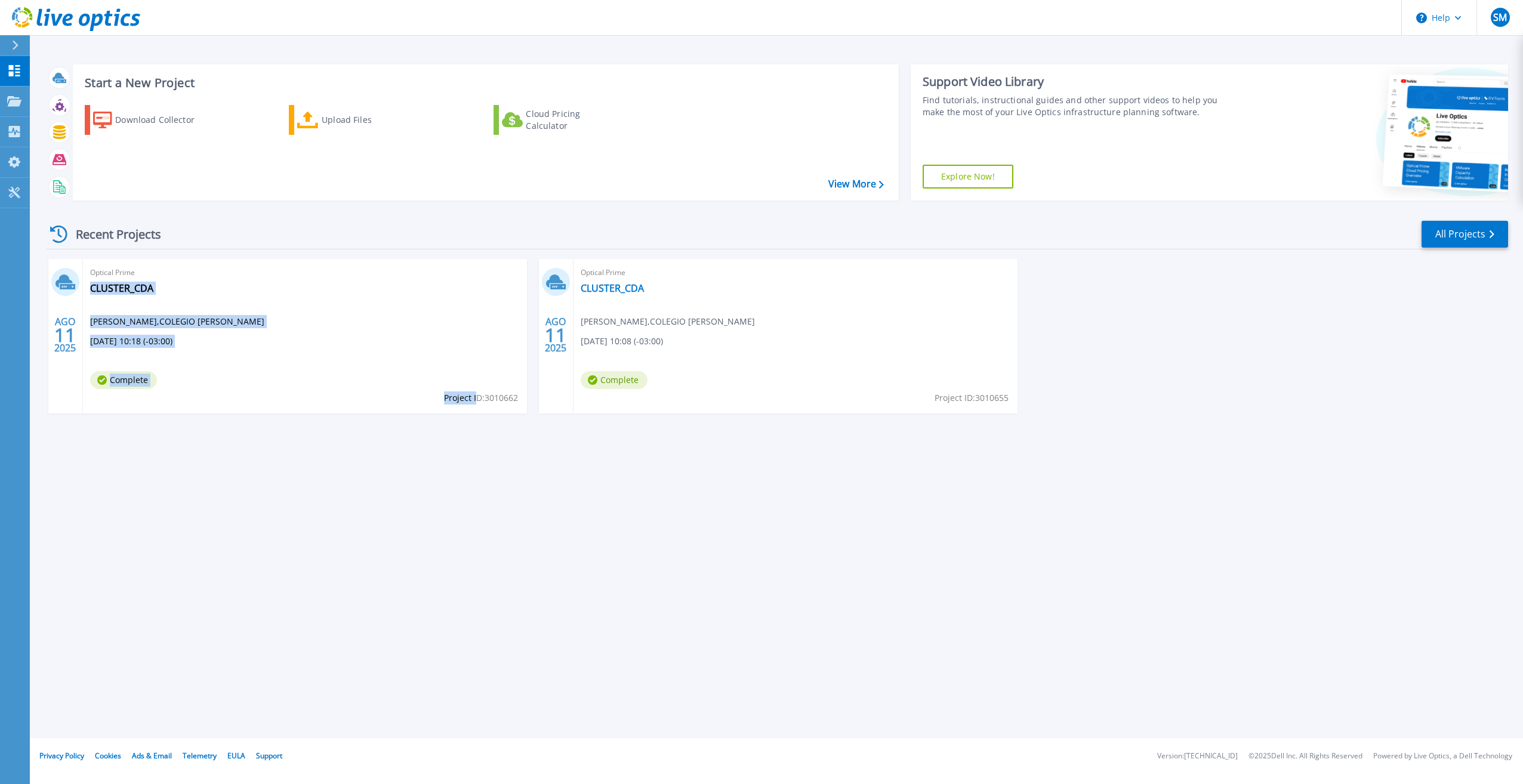
drag, startPoint x: 473, startPoint y: 401, endPoint x: 456, endPoint y: 408, distance: 18.4
click at [471, 406] on div "Optical Prime CLUSTER_CDA [PERSON_NAME] , COLEGIO [PERSON_NAME] [DATE] 10:18 (-…" at bounding box center [305, 336] width 444 height 155
drag, startPoint x: 440, startPoint y: 399, endPoint x: 441, endPoint y: 412, distance: 13.0
click at [441, 400] on div "Optical Prime CLUSTER_CDA [PERSON_NAME] , COLEGIO [PERSON_NAME] [DATE] 10:18 (-…" at bounding box center [305, 336] width 444 height 155
click at [439, 394] on div "Optical Prime CLUSTER_CDA [PERSON_NAME] , COLEGIO [PERSON_NAME] [DATE] 10:18 (-…" at bounding box center [305, 336] width 444 height 155
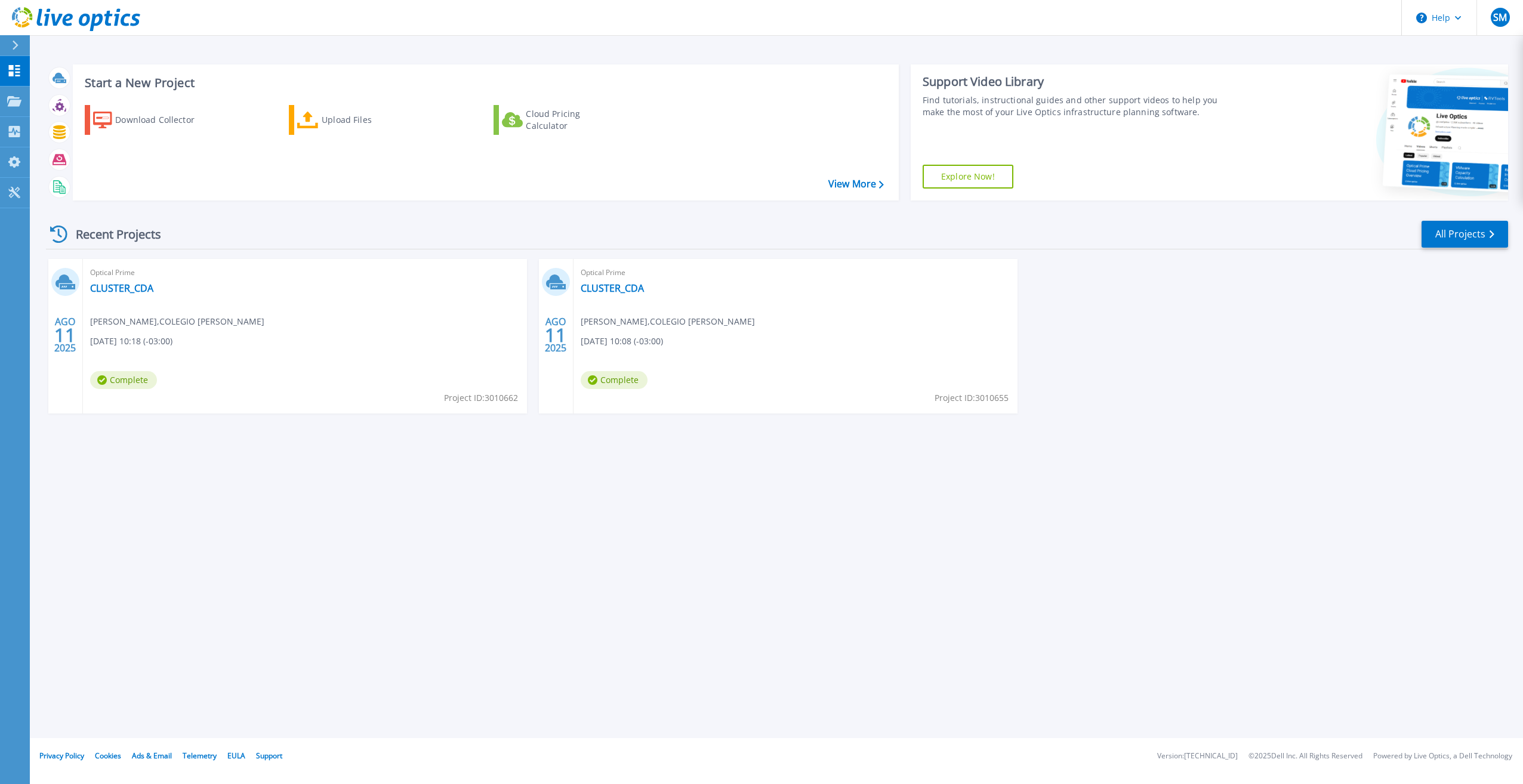
click at [474, 396] on span "Project ID: 3010662" at bounding box center [481, 398] width 74 height 13
copy div "Project ID: 3010662"
click at [149, 285] on link "CLUSTER_CDA" at bounding box center [121, 288] width 63 height 12
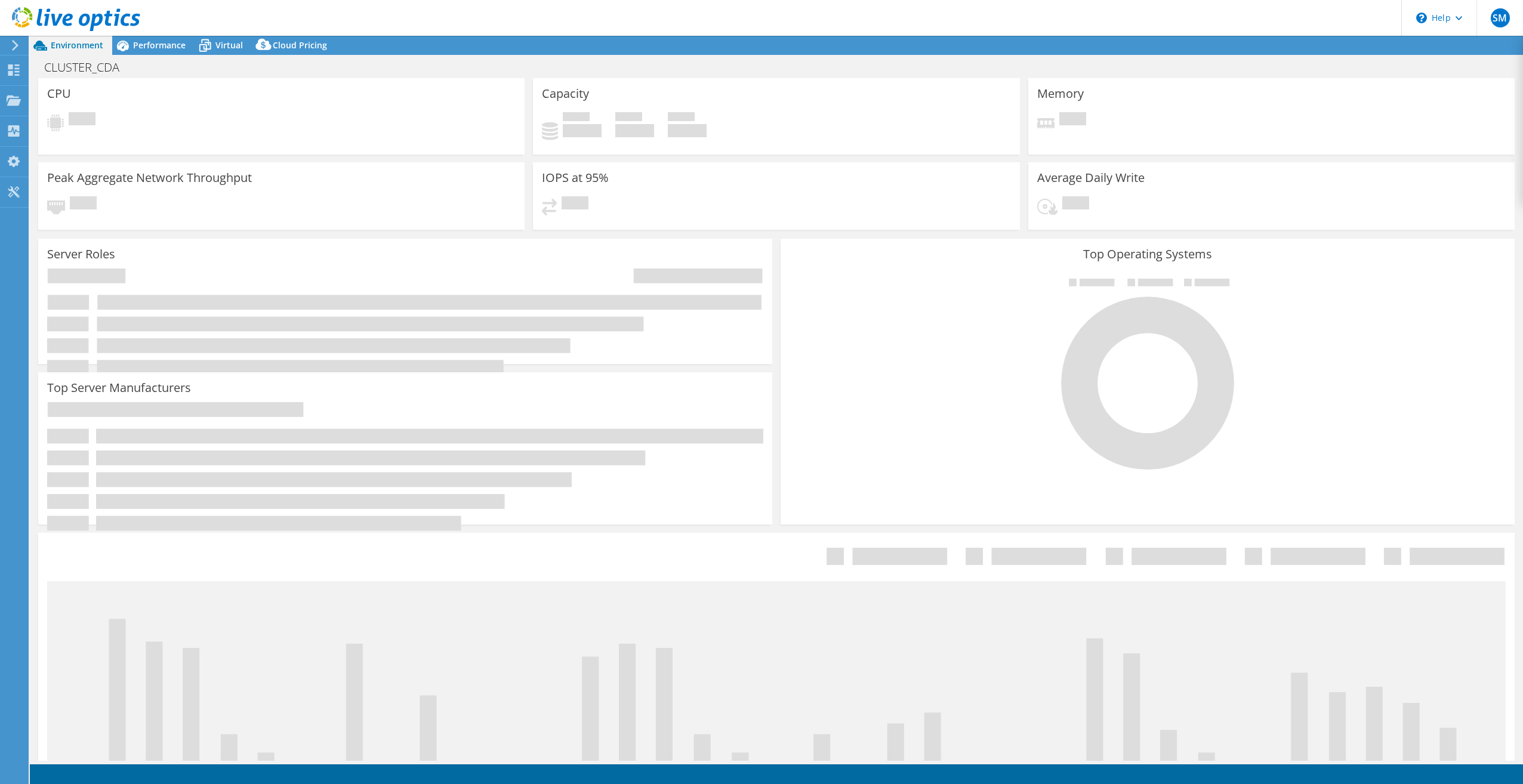
select select "USD"
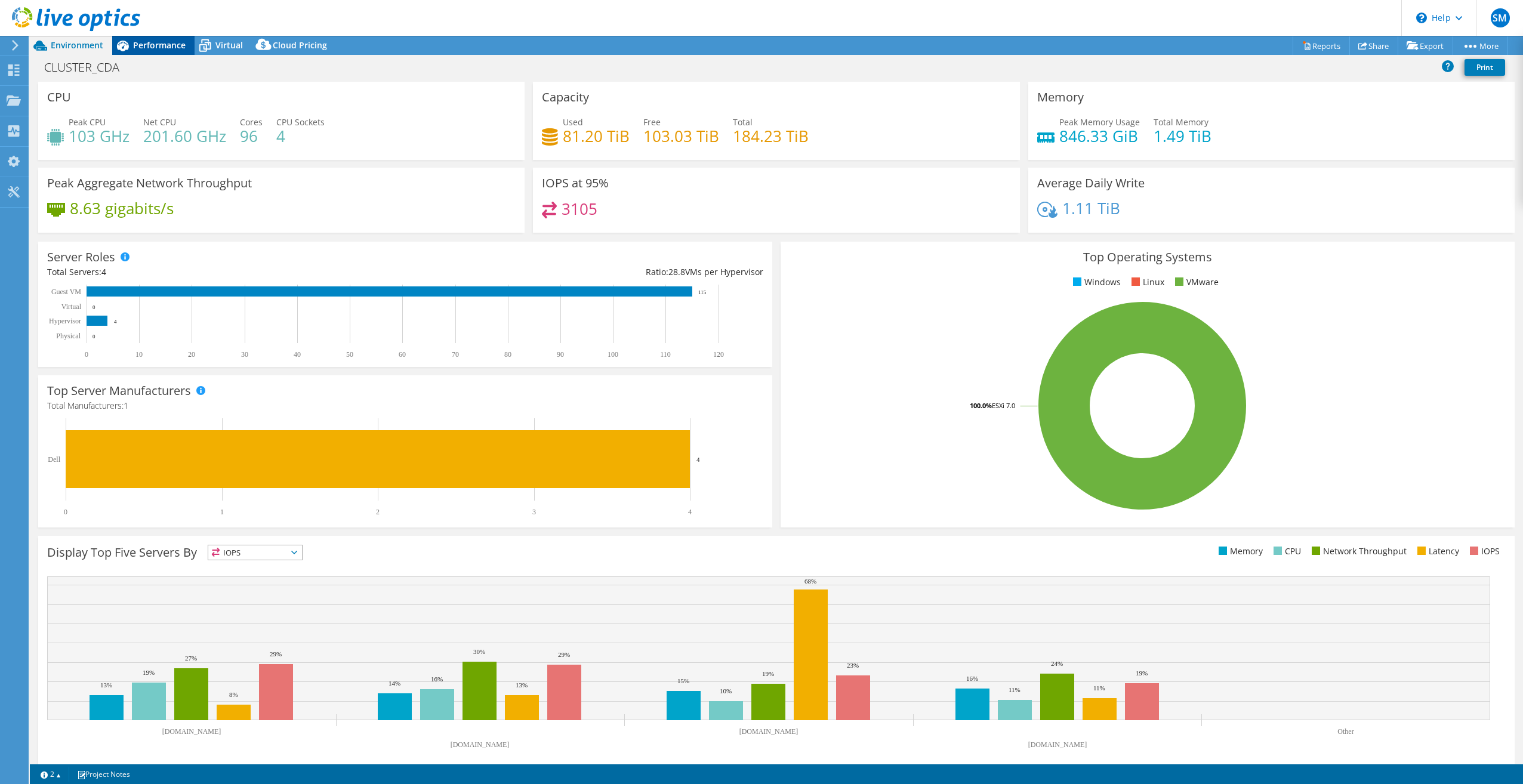
click at [156, 42] on span "Performance" at bounding box center [159, 45] width 52 height 11
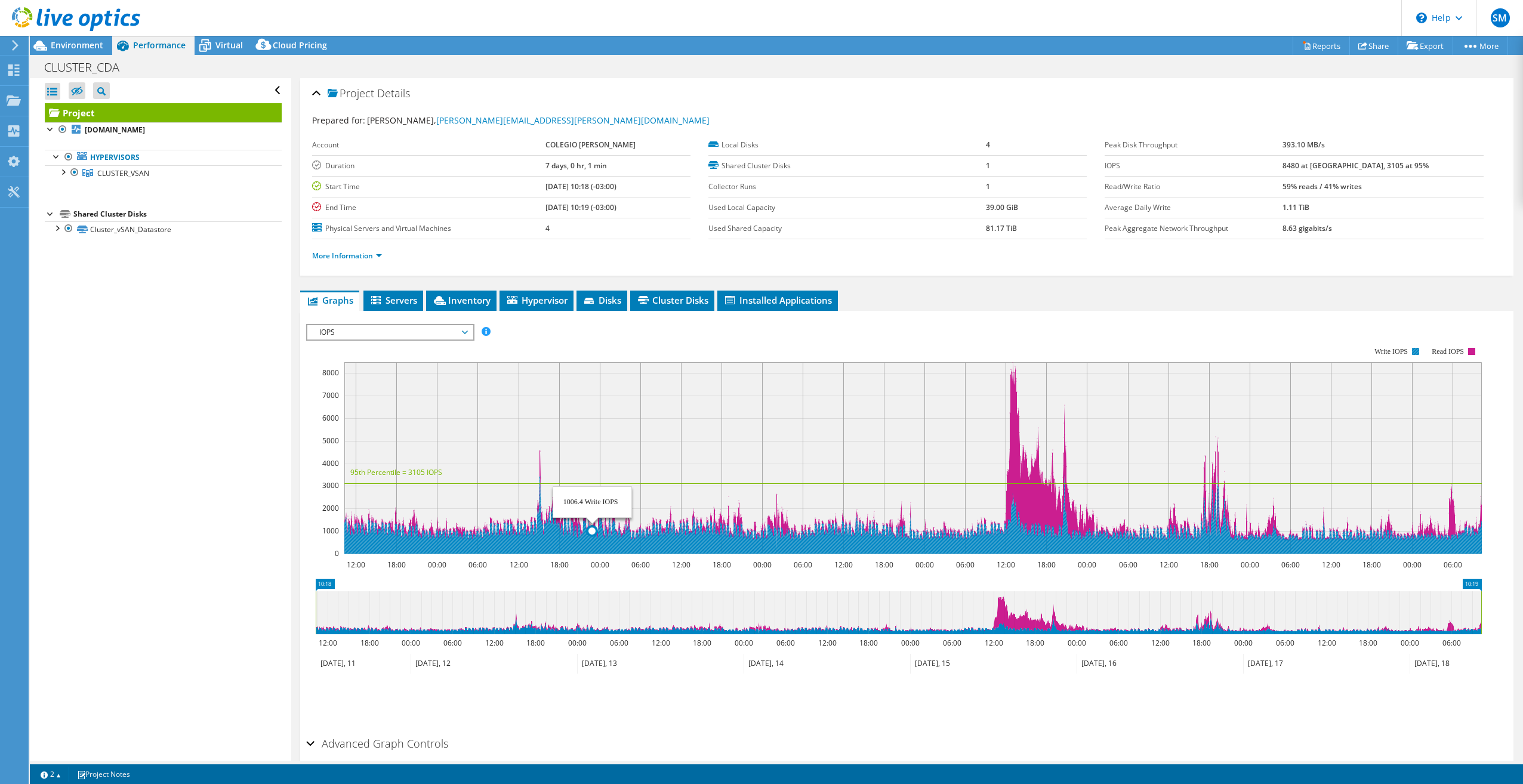
drag, startPoint x: 501, startPoint y: 547, endPoint x: 594, endPoint y: 551, distance: 93.1
click at [594, 551] on icon at bounding box center [913, 514] width 1137 height 78
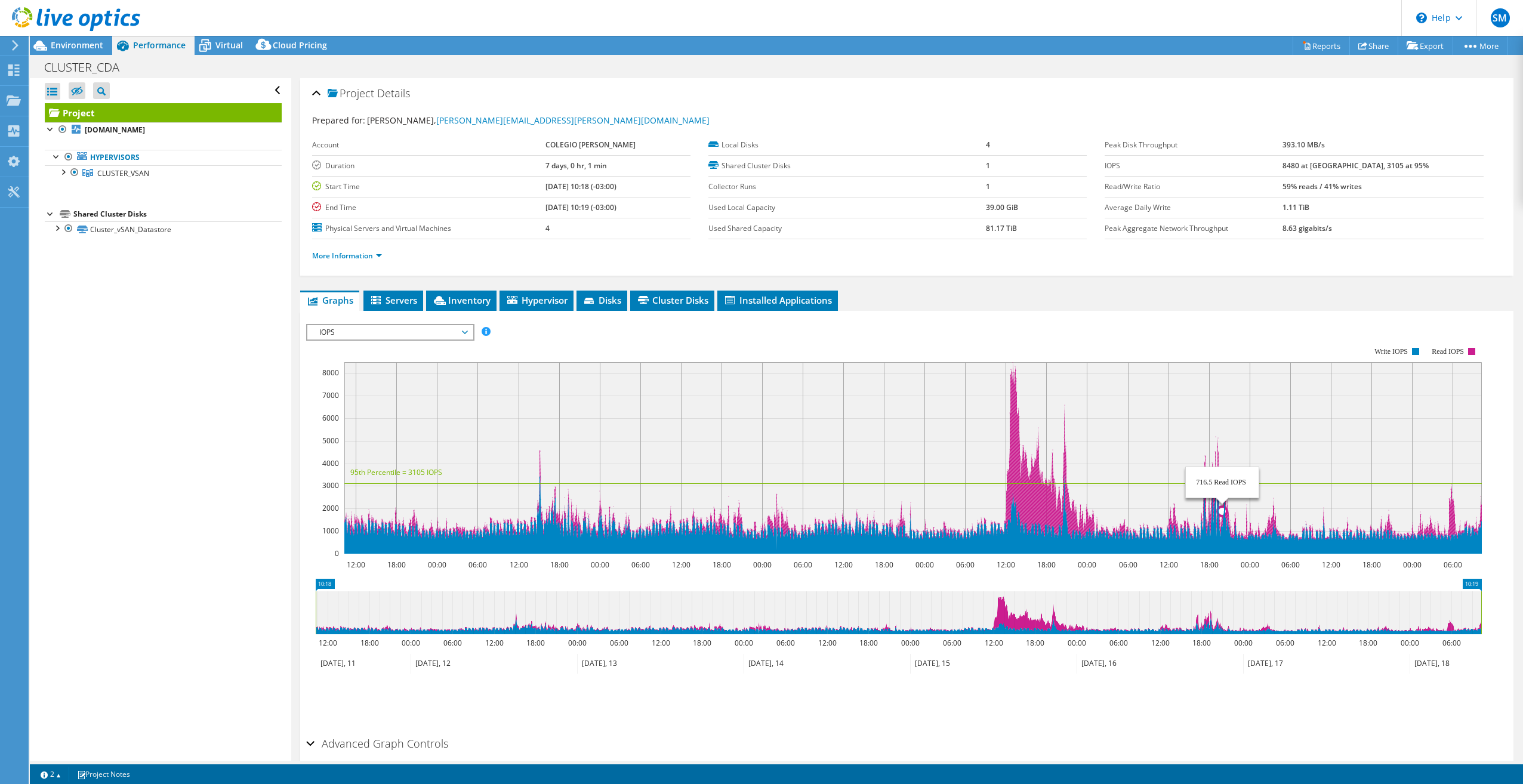
scroll to position [50, 0]
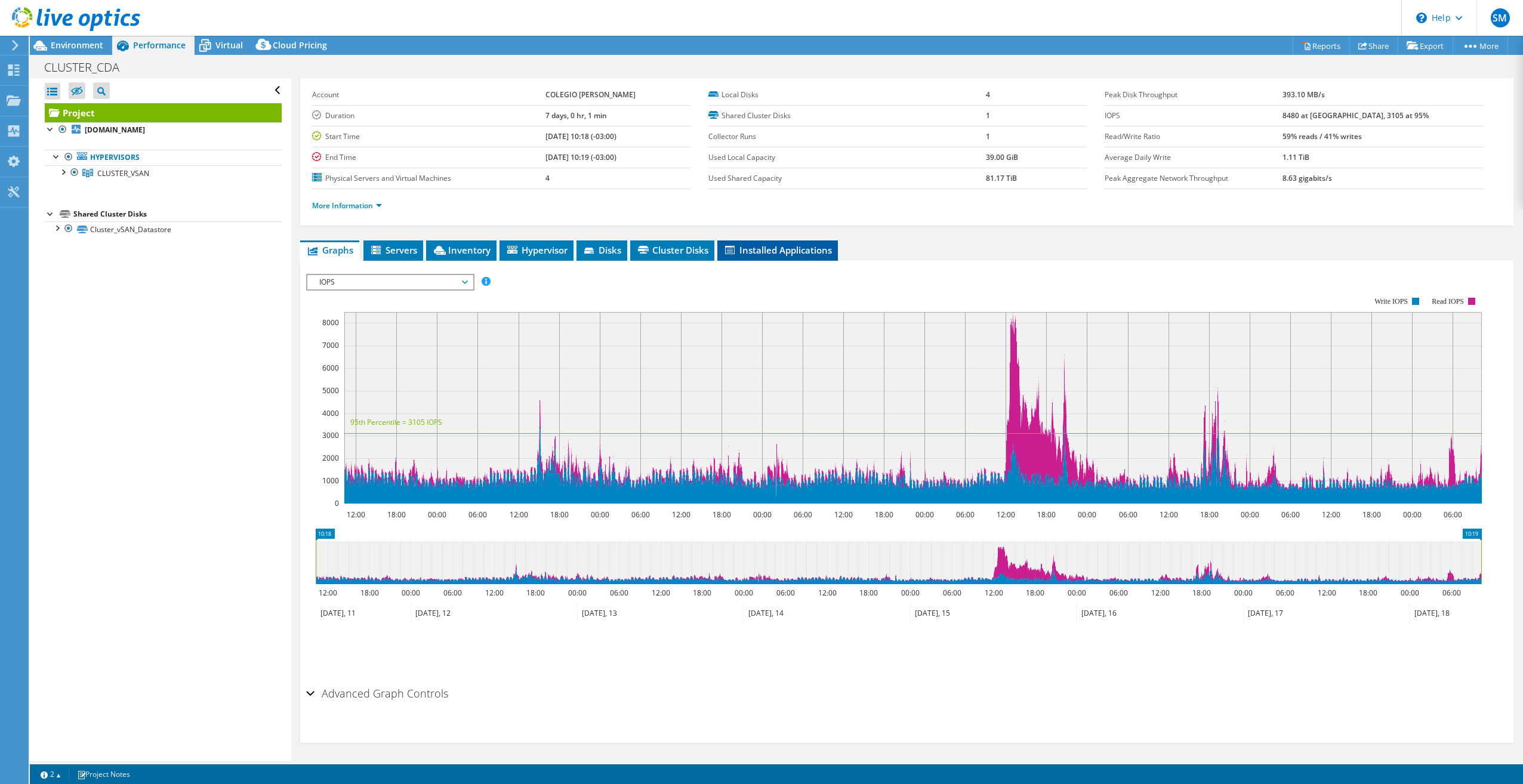
click at [770, 249] on span "Installed Applications" at bounding box center [778, 250] width 109 height 12
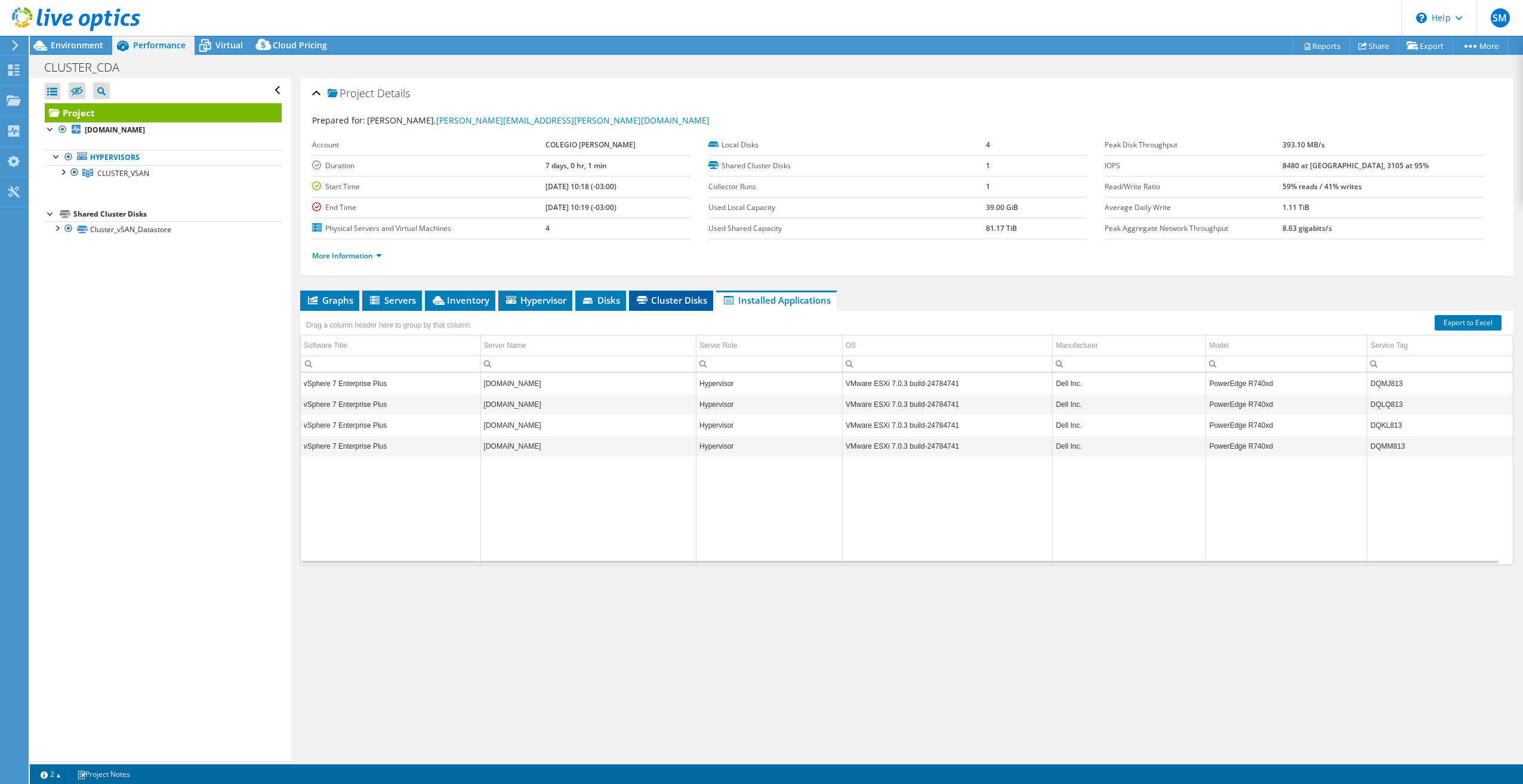
click at [677, 302] on span "Cluster Disks" at bounding box center [671, 300] width 72 height 12
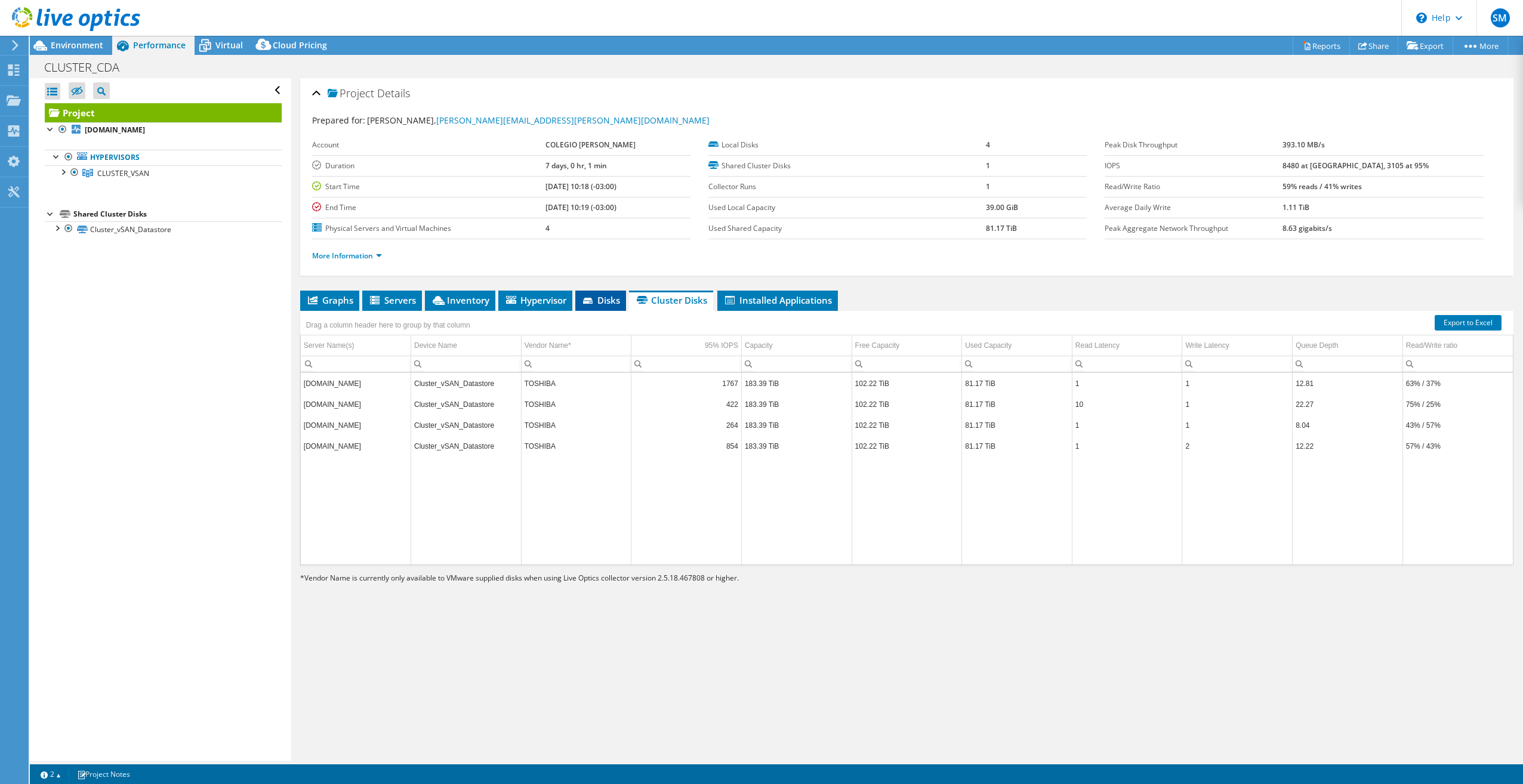
click at [602, 301] on span "Disks" at bounding box center [600, 300] width 39 height 12
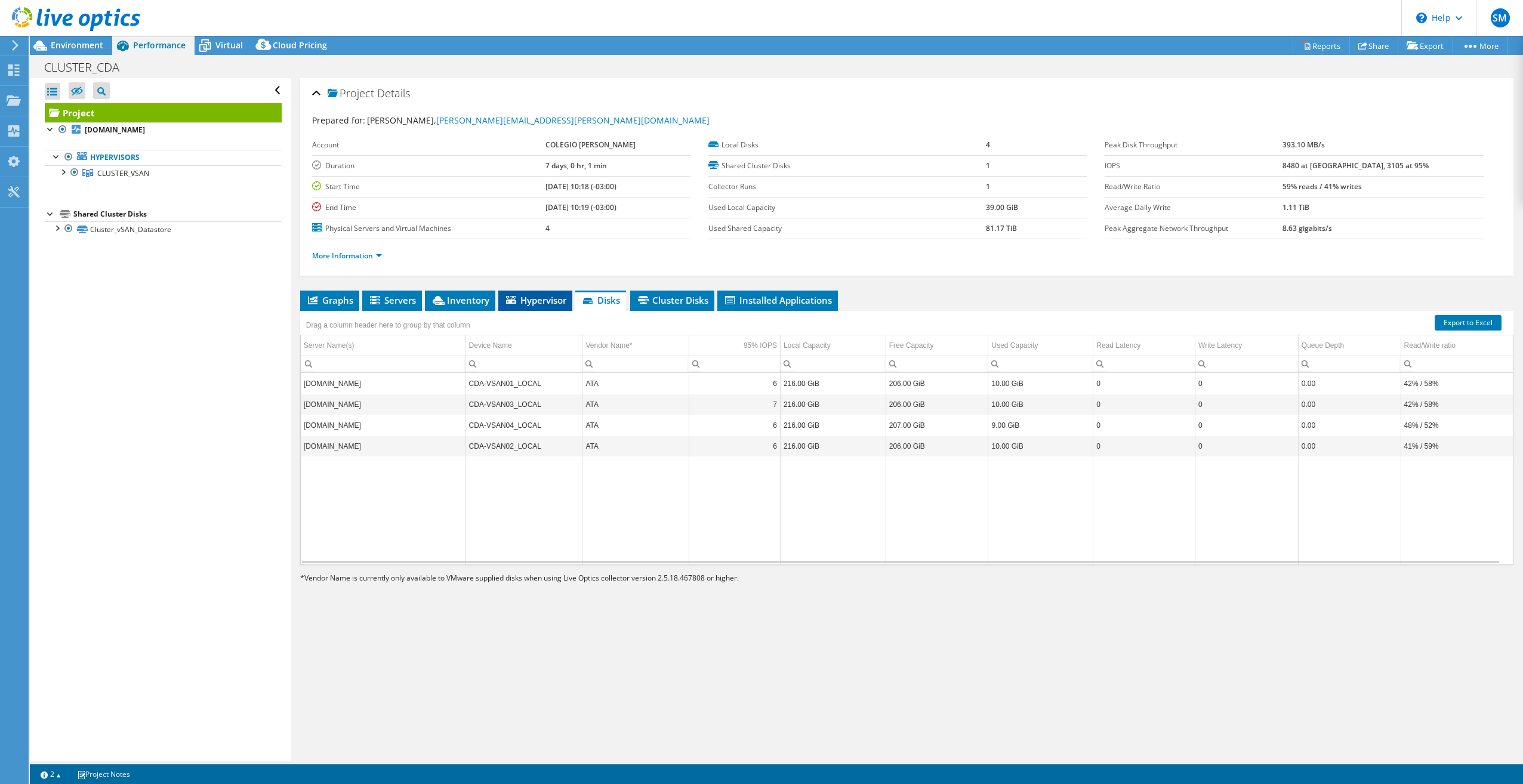
click at [544, 307] on li "Hypervisor" at bounding box center [535, 300] width 74 height 20
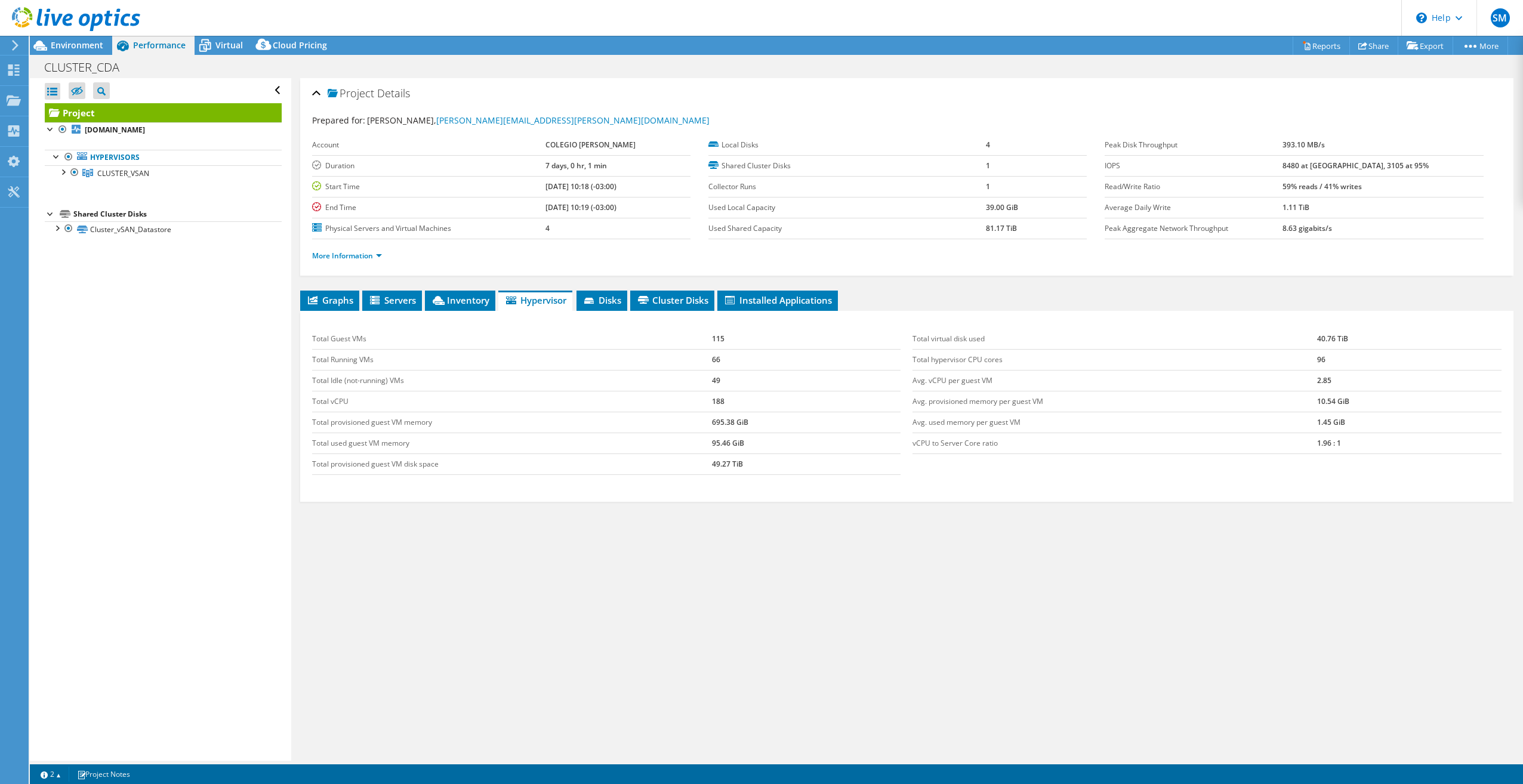
click at [511, 299] on icon at bounding box center [511, 300] width 10 height 8
click at [485, 301] on span "Inventory" at bounding box center [460, 300] width 58 height 12
